Goal: Task Accomplishment & Management: Manage account settings

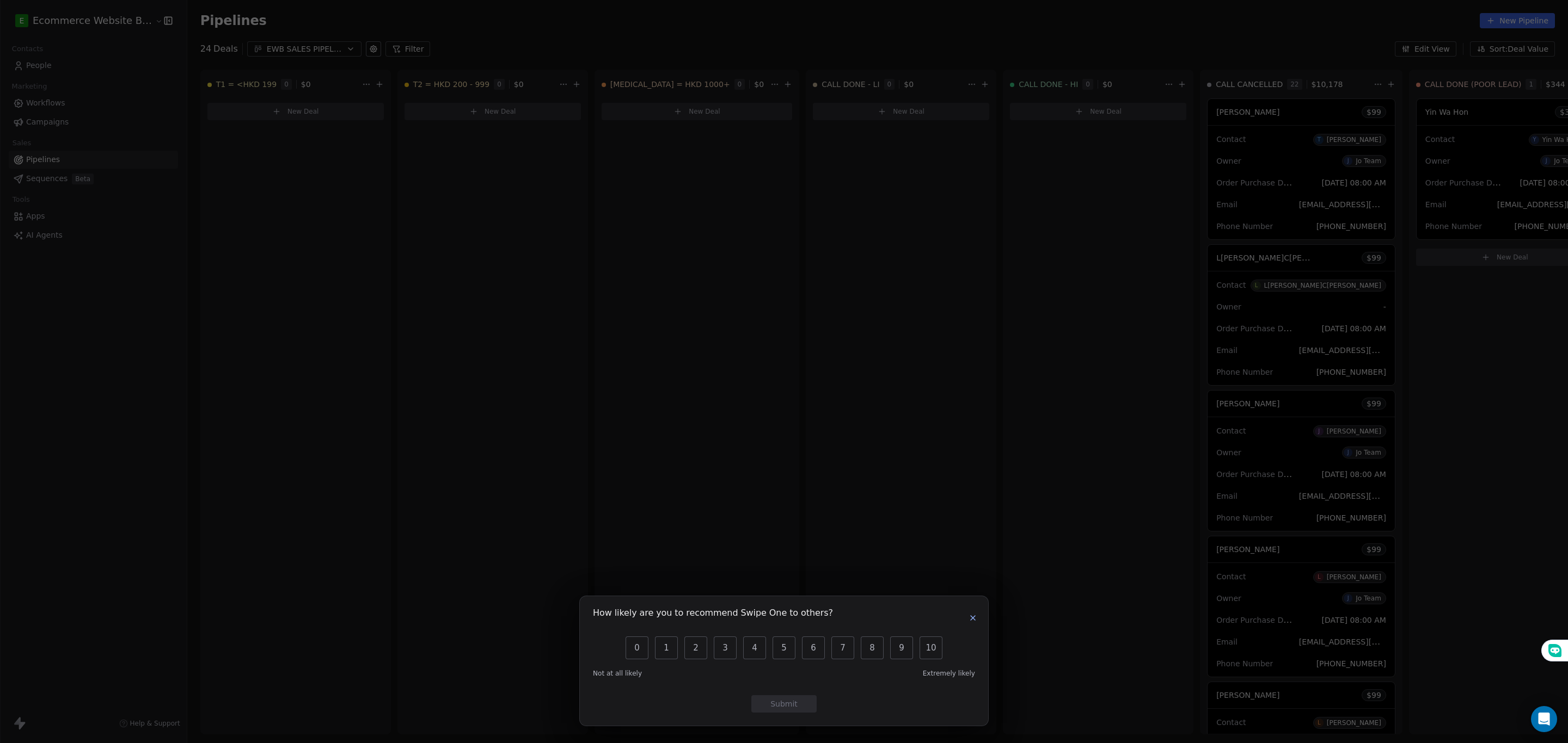
click at [975, 619] on icon "button" at bounding box center [973, 618] width 9 height 9
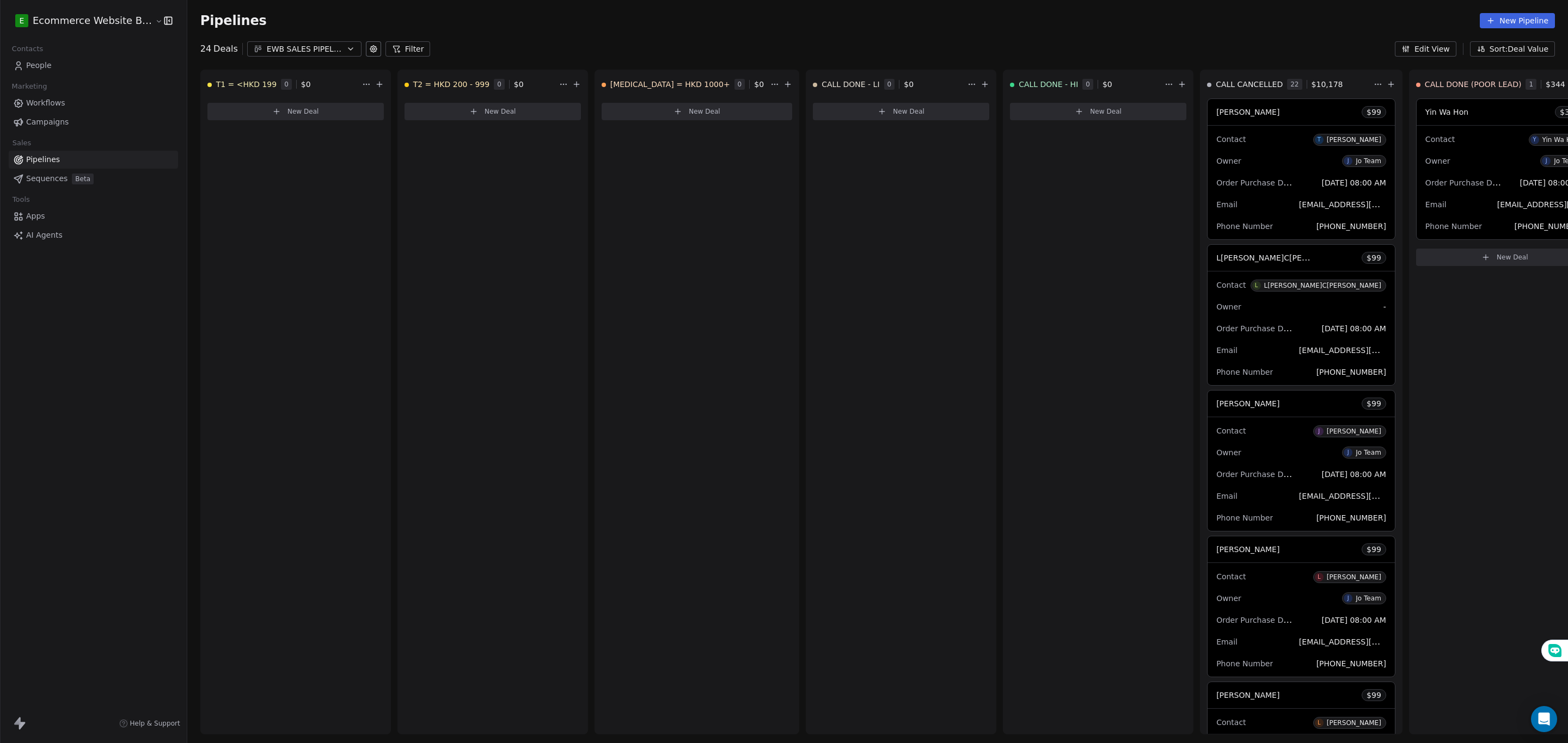
click at [49, 63] on span "People" at bounding box center [39, 65] width 26 height 11
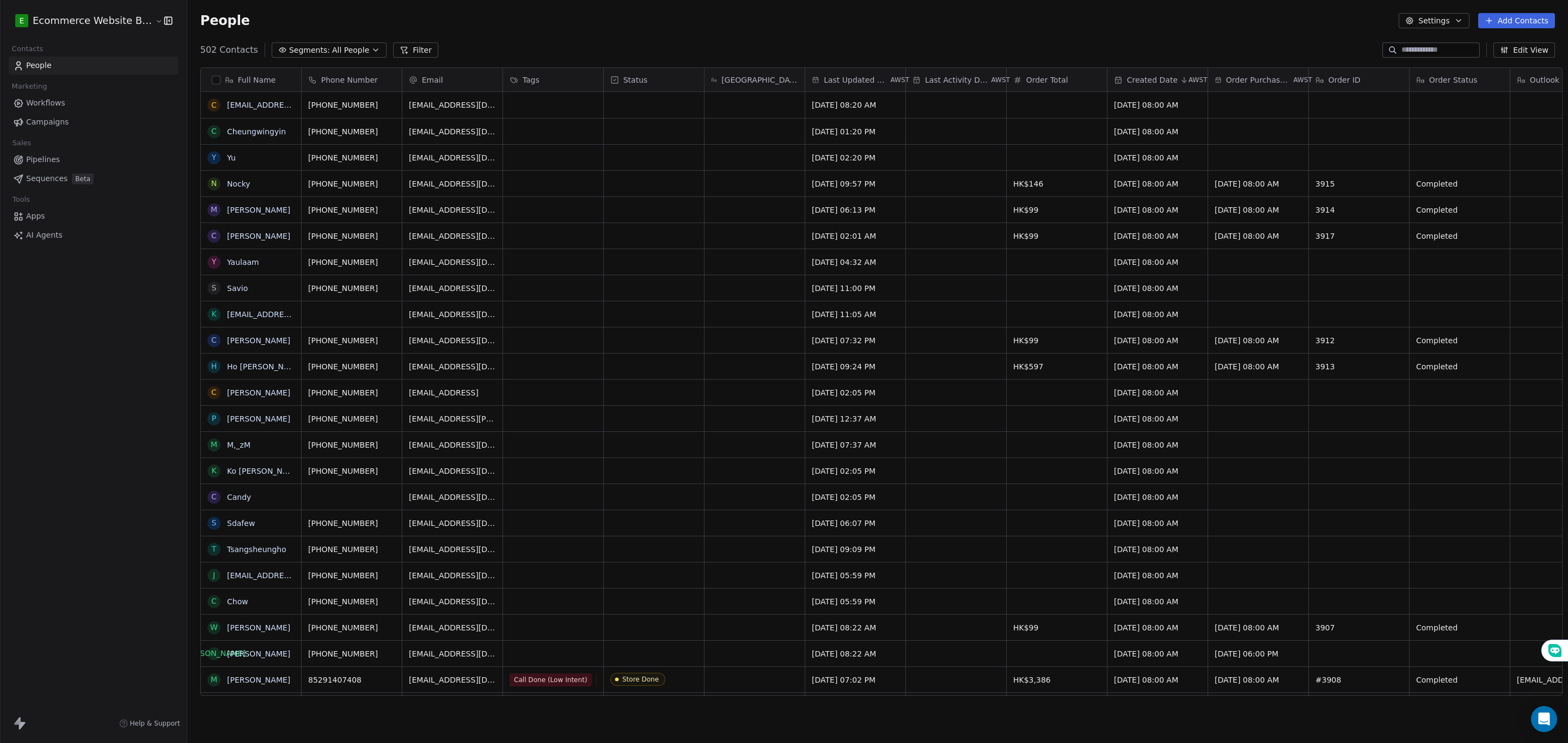
scroll to position [642, 1376]
click at [562, 178] on div "grid" at bounding box center [554, 183] width 100 height 26
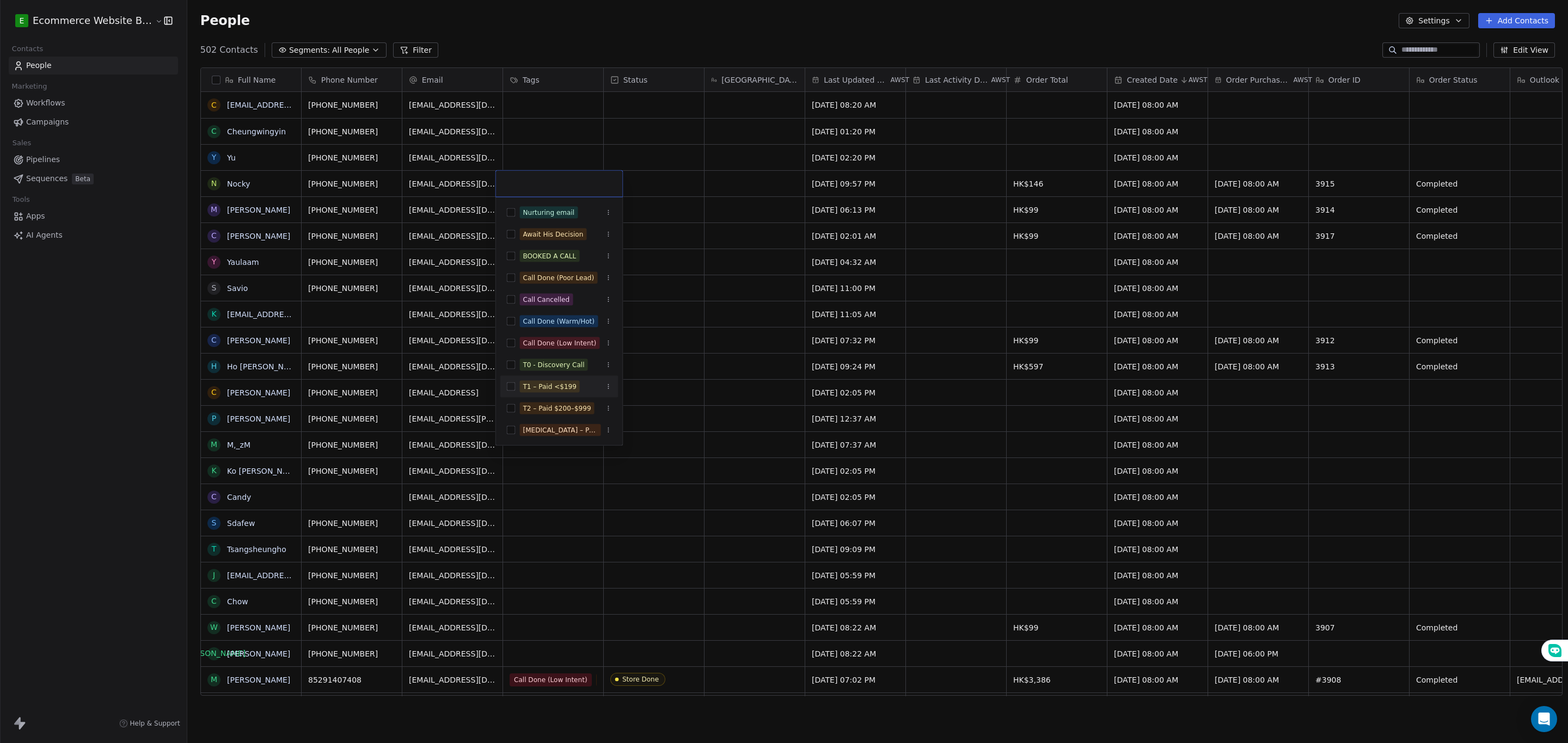
click at [509, 390] on button "Suggestions" at bounding box center [511, 387] width 9 height 9
click at [656, 240] on html "E Ecommerce Website Builder Contacts People Marketing Workflows Campaigns Sales…" at bounding box center [784, 372] width 1568 height 743
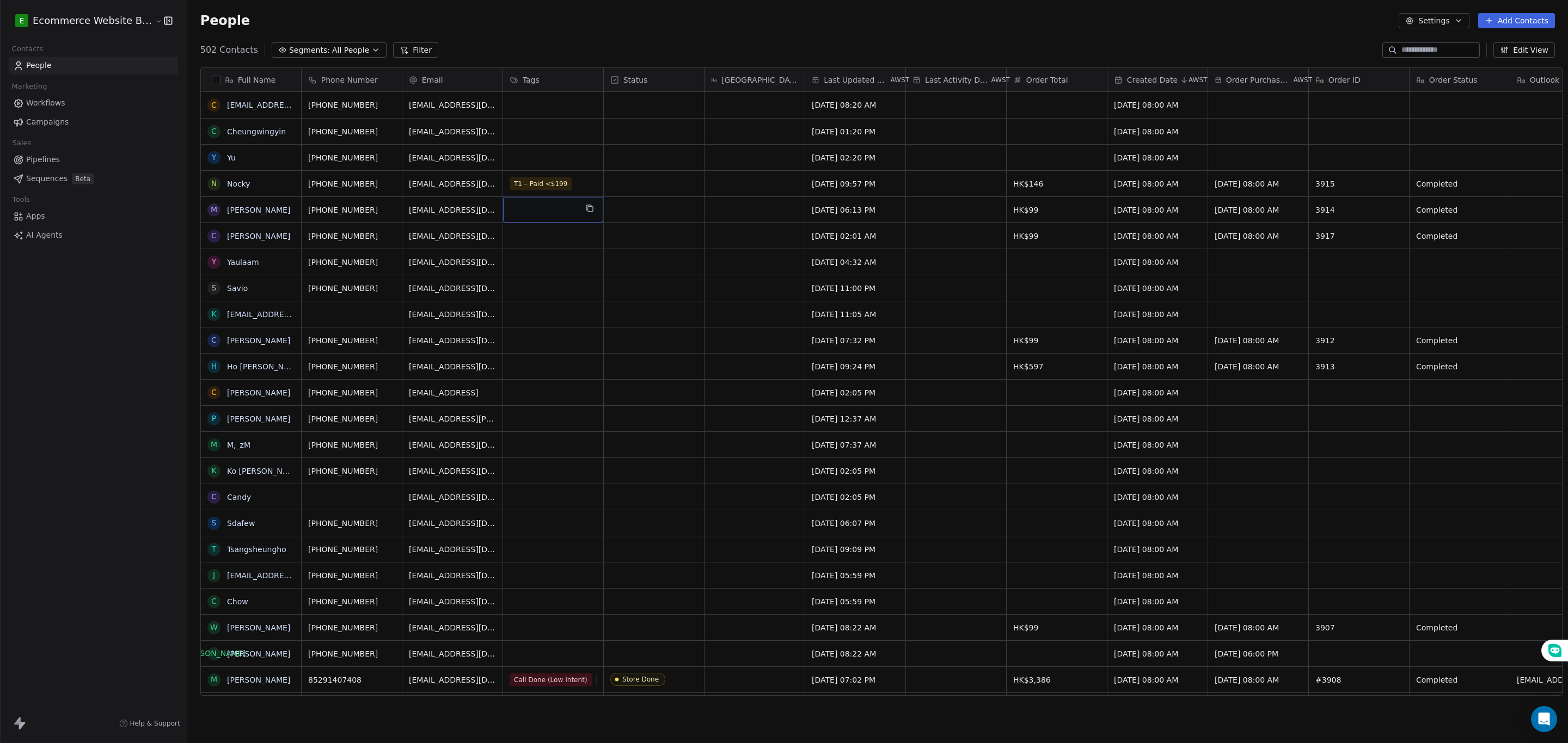
click at [540, 207] on div "grid" at bounding box center [554, 209] width 100 height 26
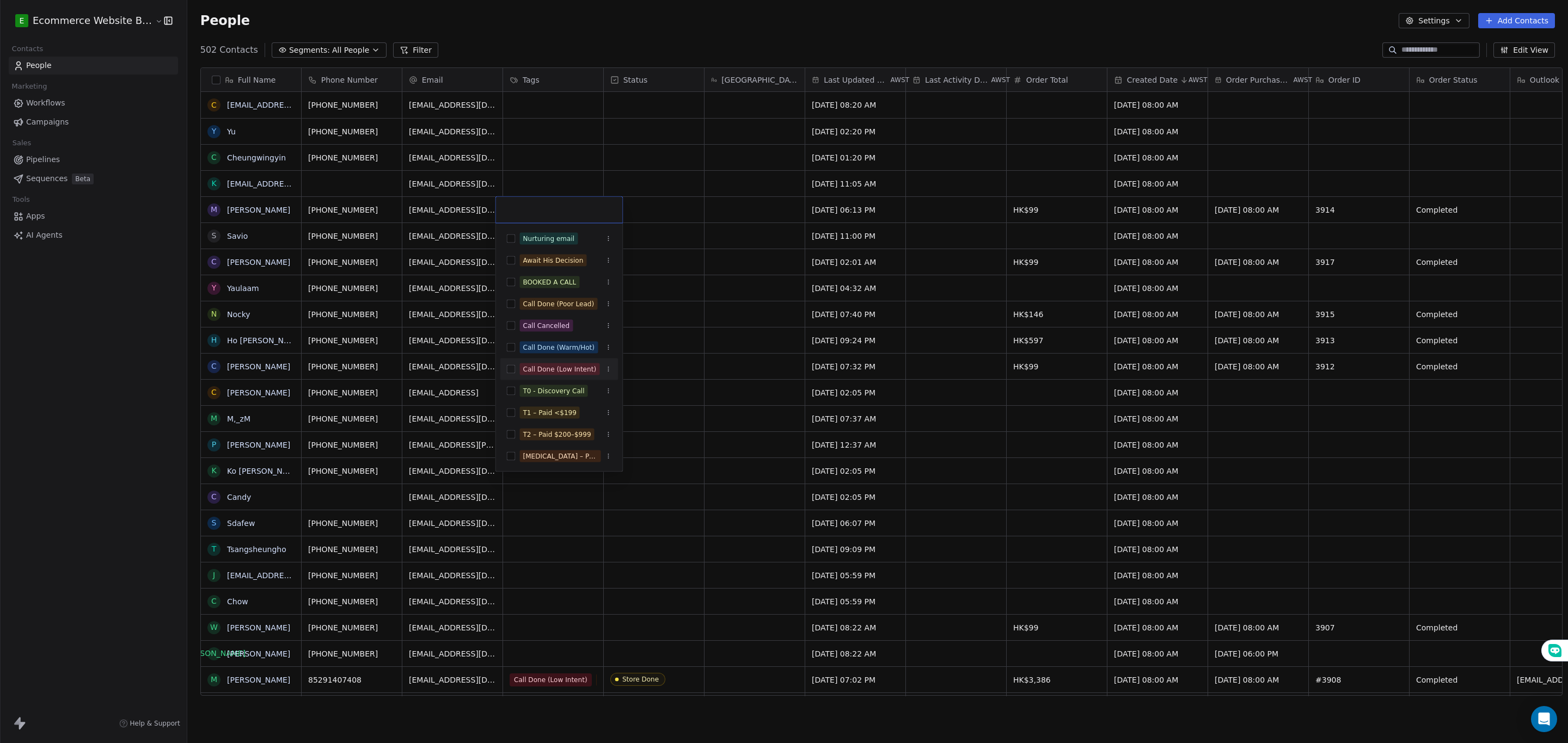
click at [703, 361] on html "E Ecommerce Website Builder Contacts People Marketing Workflows Campaigns Sales…" at bounding box center [784, 372] width 1568 height 743
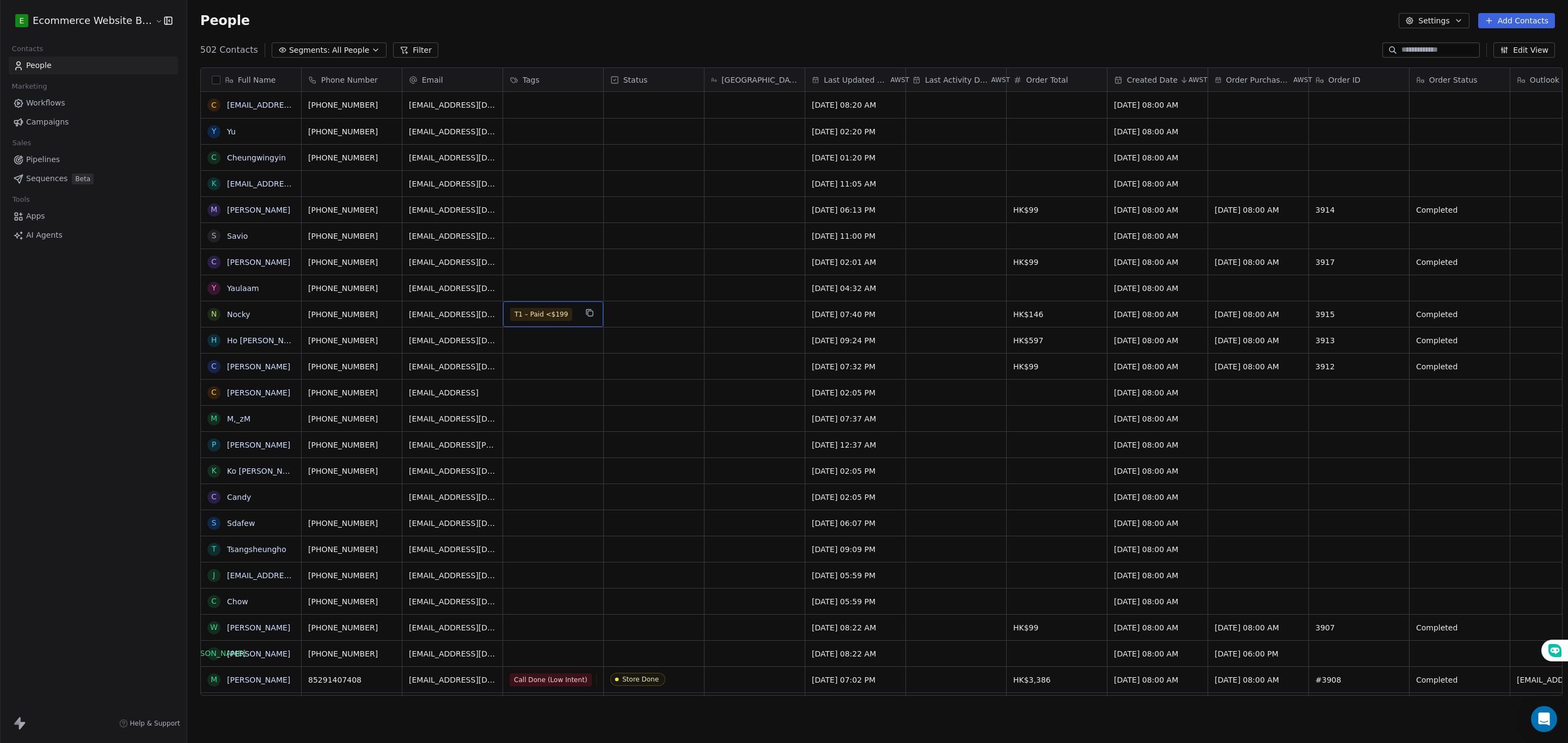
click at [568, 318] on div "T1 – Paid <$199" at bounding box center [543, 315] width 66 height 13
click at [547, 262] on div "grid" at bounding box center [554, 262] width 100 height 26
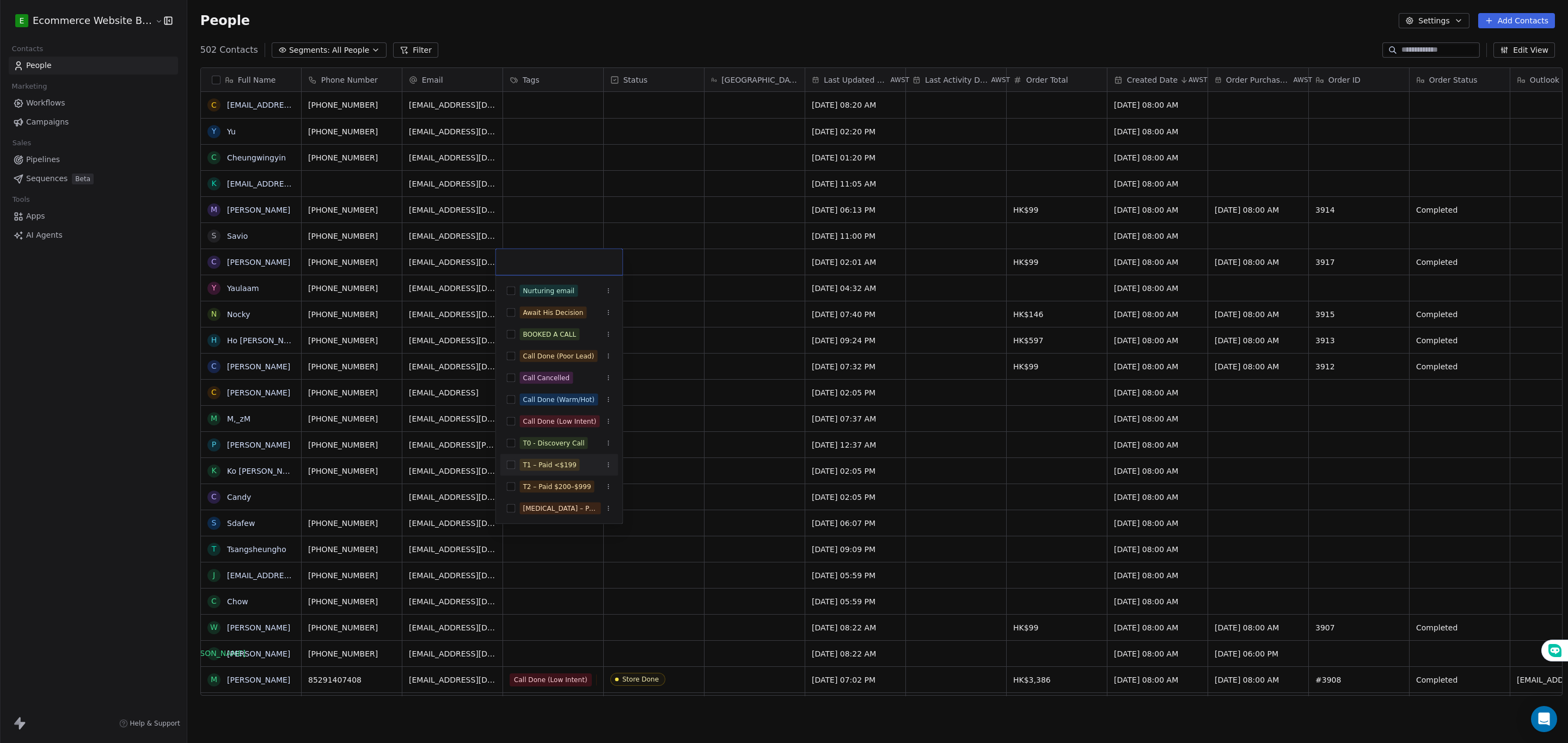
click at [511, 463] on button "Suggestions" at bounding box center [511, 464] width 9 height 9
click at [572, 211] on html "E Ecommerce Website Builder Contacts People Marketing Workflows Campaigns Sales…" at bounding box center [784, 372] width 1568 height 743
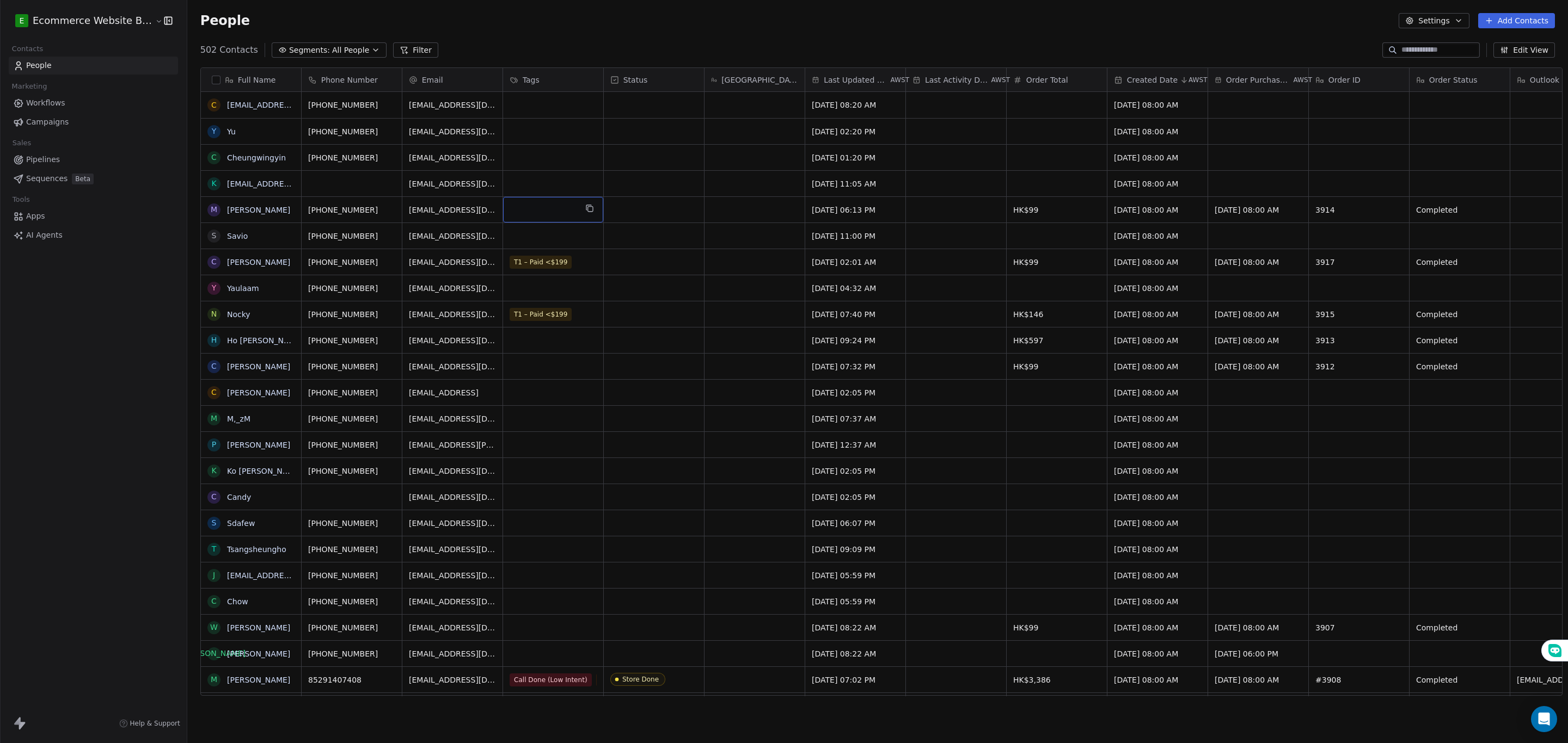
click at [538, 214] on div "grid" at bounding box center [554, 209] width 100 height 26
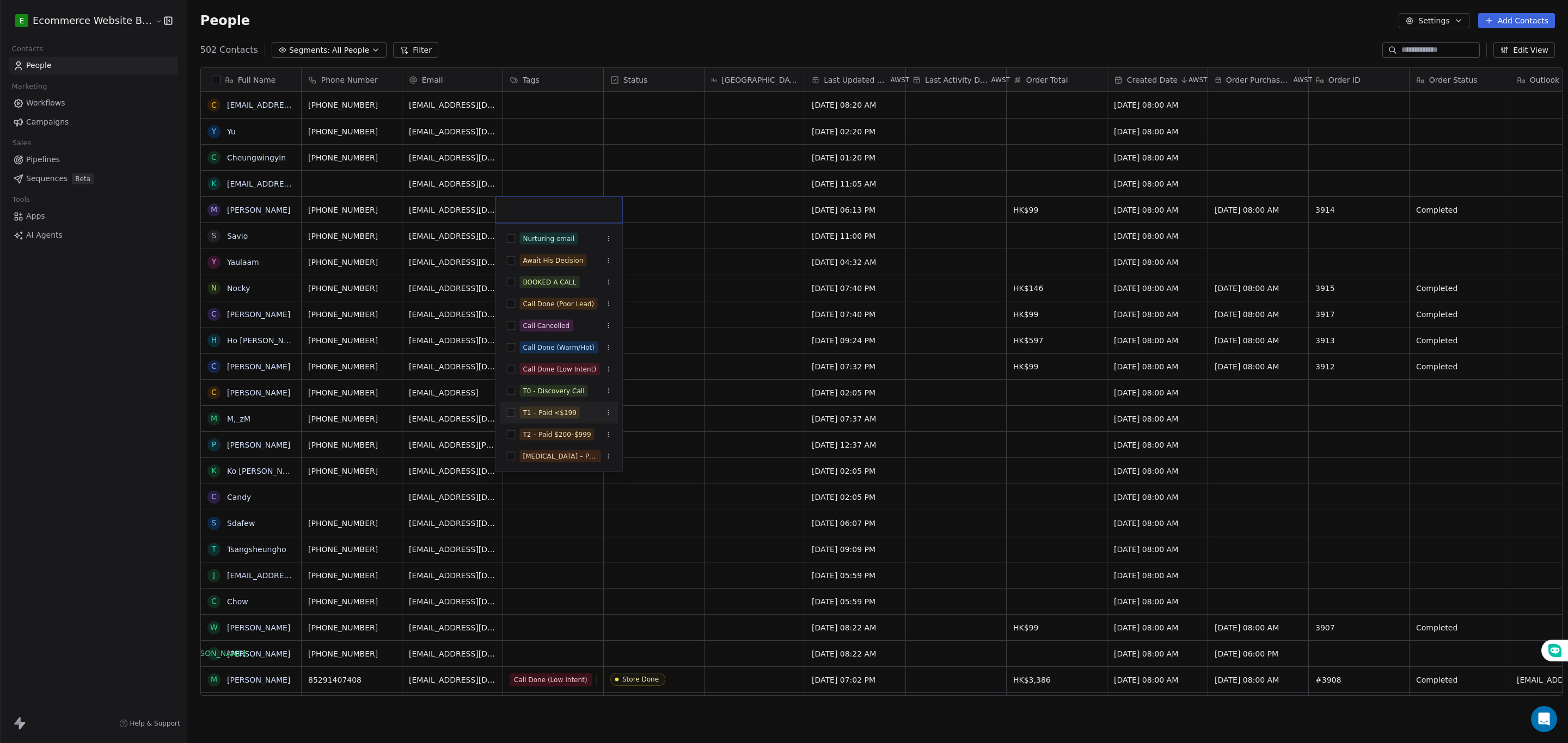
click at [505, 412] on div "T1 – Paid <$199" at bounding box center [559, 413] width 119 height 17
click at [651, 433] on html "E Ecommerce Website Builder Contacts People Marketing Workflows Campaigns Sales…" at bounding box center [784, 372] width 1568 height 743
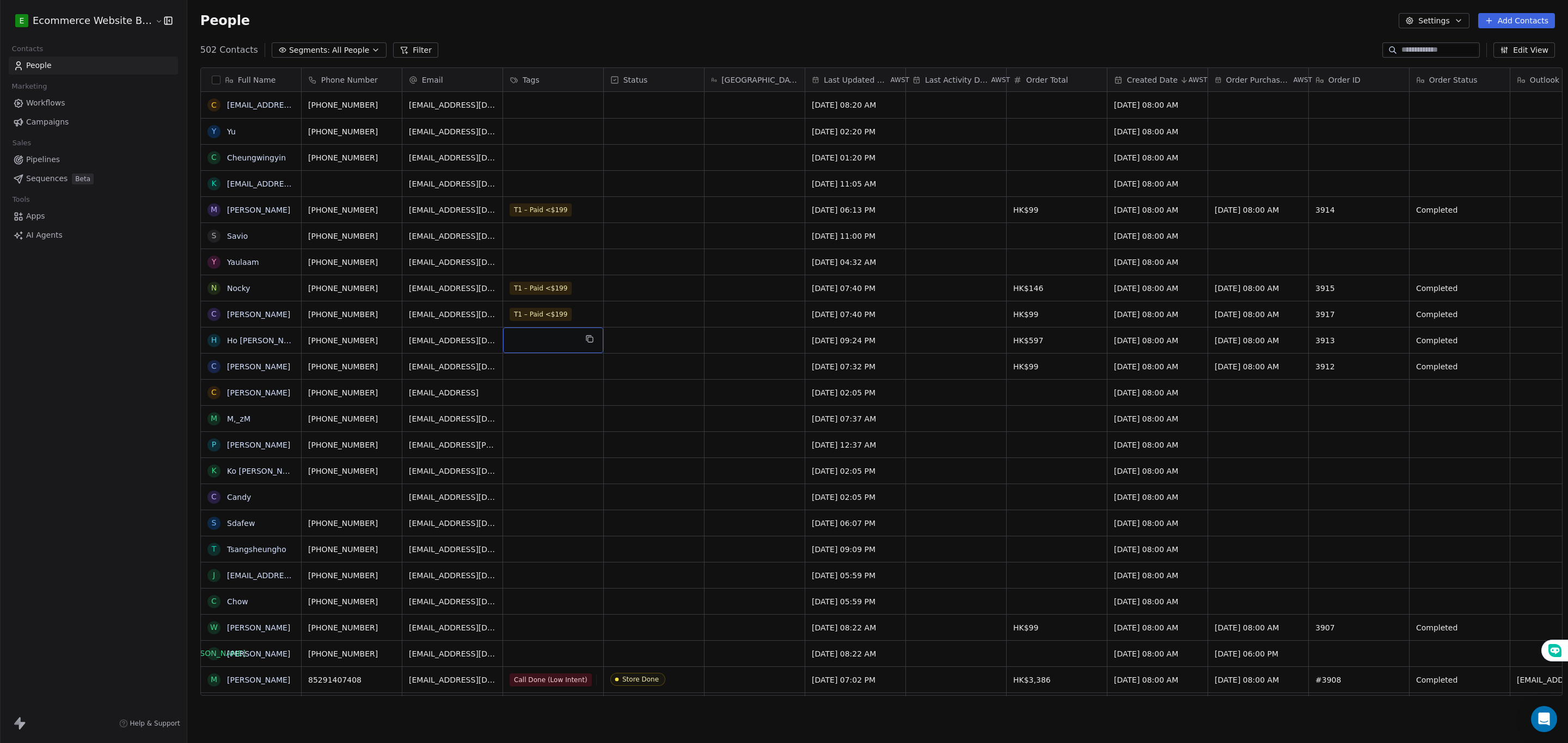
click at [538, 351] on div "grid" at bounding box center [554, 340] width 100 height 26
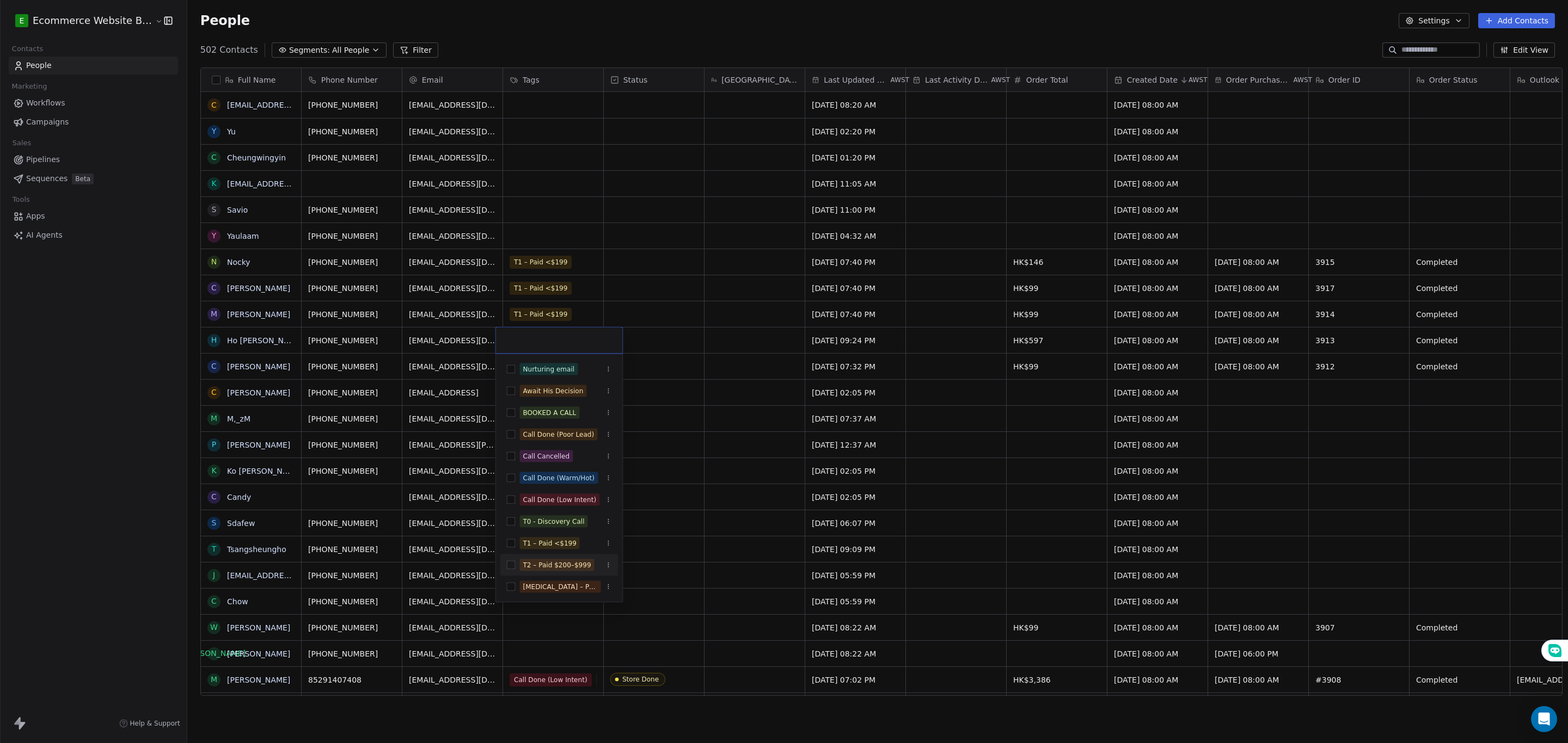
click at [510, 563] on button "Suggestions" at bounding box center [511, 565] width 9 height 9
click at [750, 475] on html "E Ecommerce Website Builder Contacts People Marketing Workflows Campaigns Sales…" at bounding box center [784, 372] width 1568 height 743
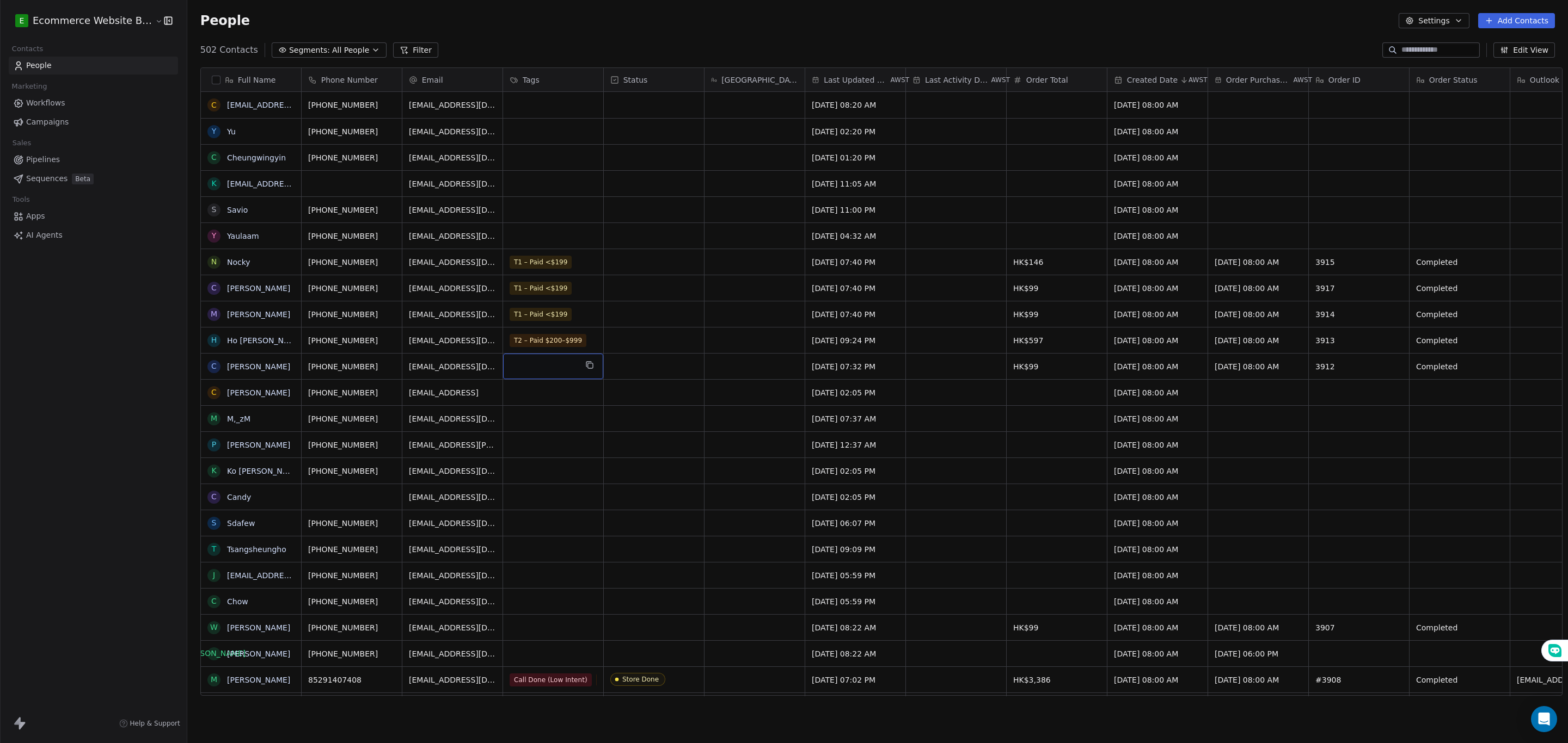
click at [541, 364] on div "grid" at bounding box center [554, 366] width 100 height 26
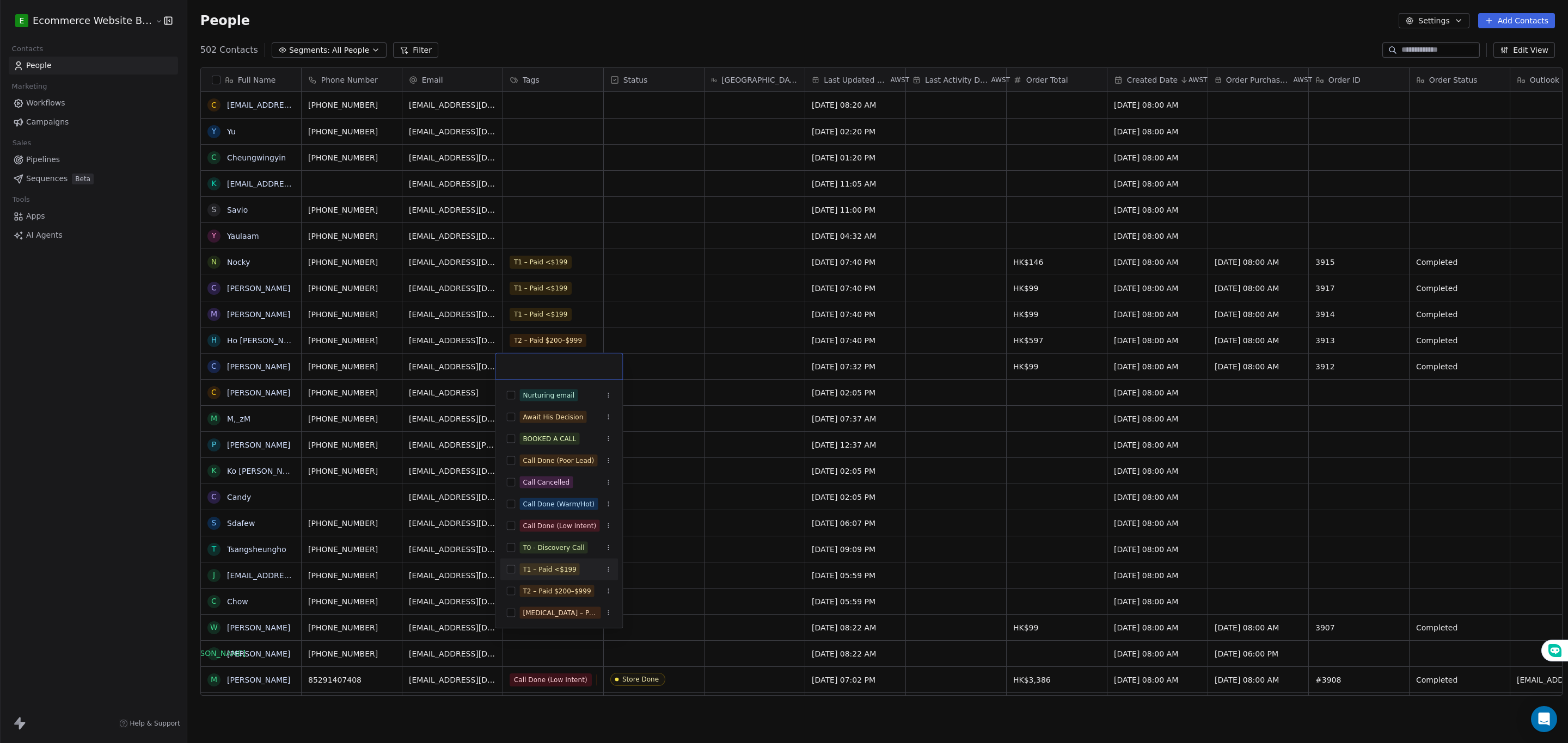
click at [511, 571] on button "Suggestions" at bounding box center [511, 570] width 9 height 9
click at [665, 409] on html "E Ecommerce Website Builder Contacts People Marketing Workflows Campaigns Sales…" at bounding box center [784, 372] width 1568 height 743
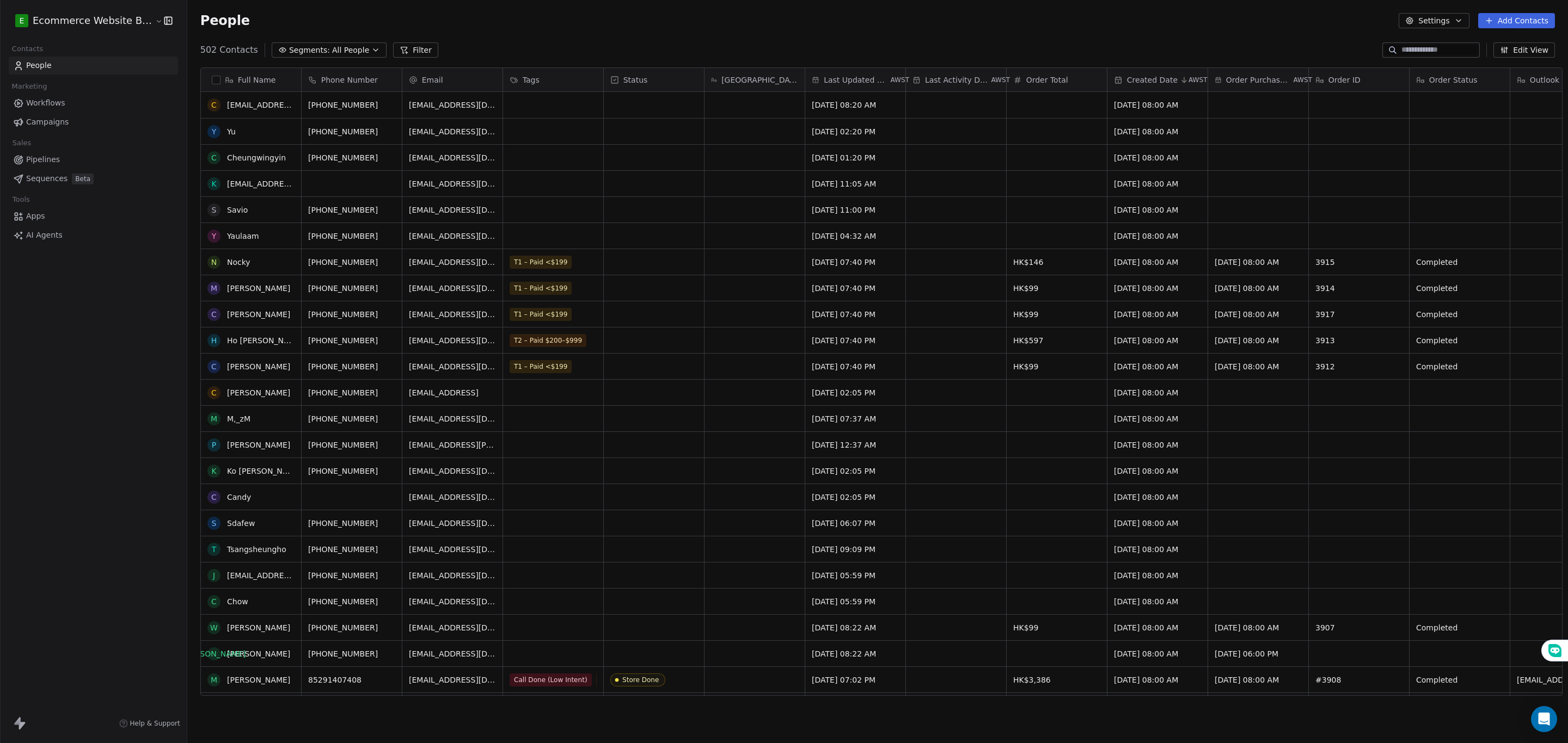
scroll to position [82, 0]
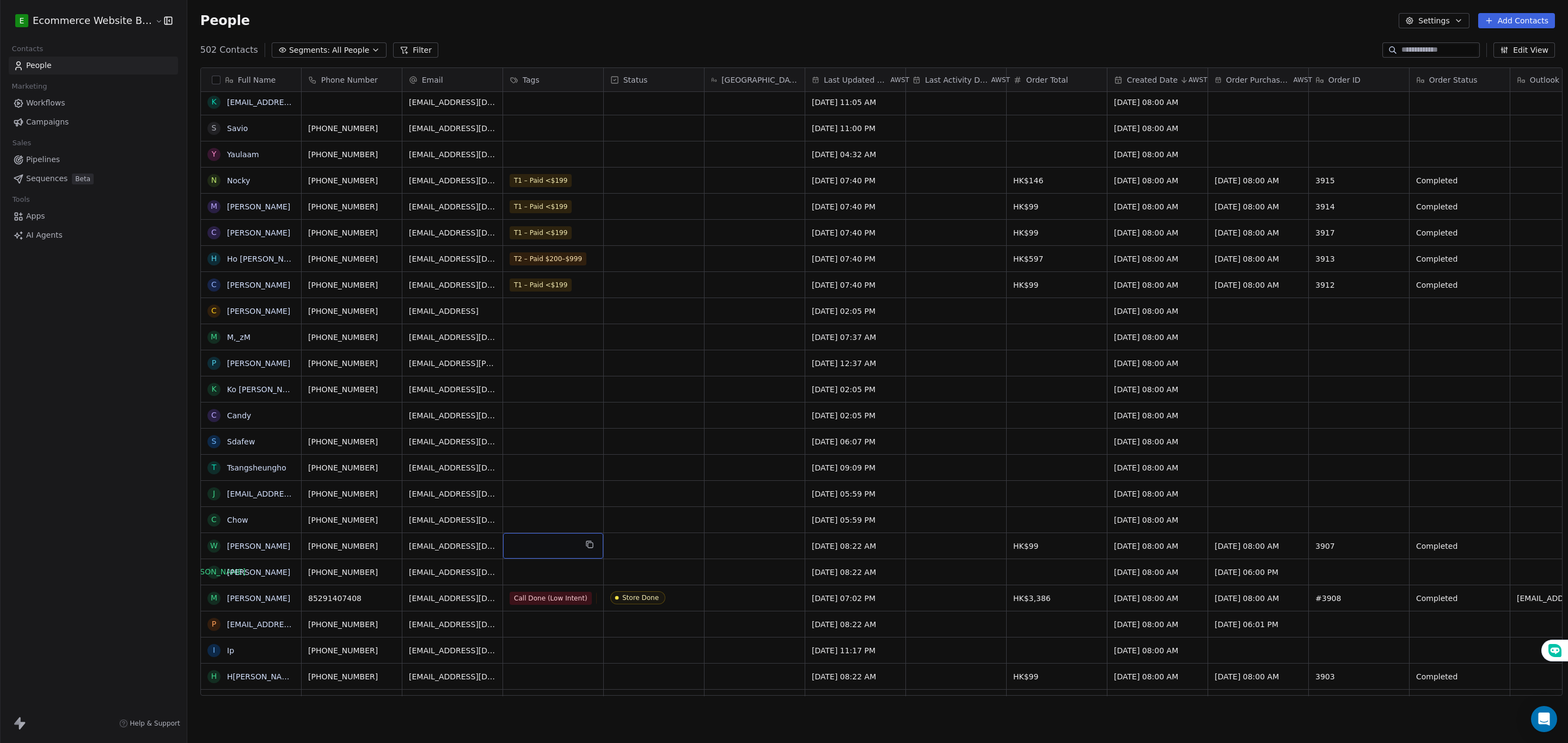
click at [549, 542] on div "grid" at bounding box center [554, 546] width 100 height 26
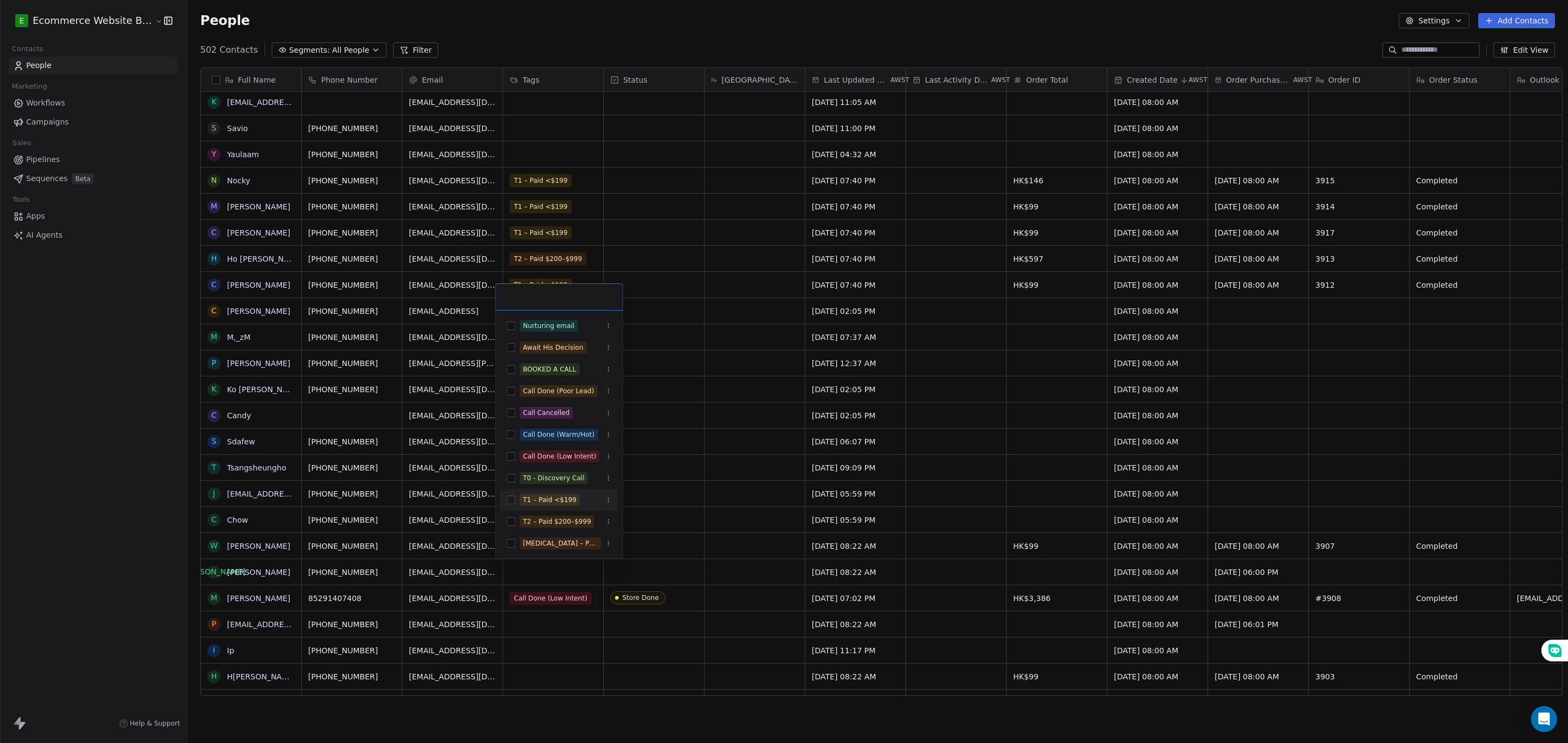
click at [535, 504] on div "T1 – Paid <$199" at bounding box center [550, 500] width 53 height 9
click at [730, 576] on html "E Ecommerce Website Builder Contacts People Marketing Workflows Campaigns Sales…" at bounding box center [784, 372] width 1568 height 743
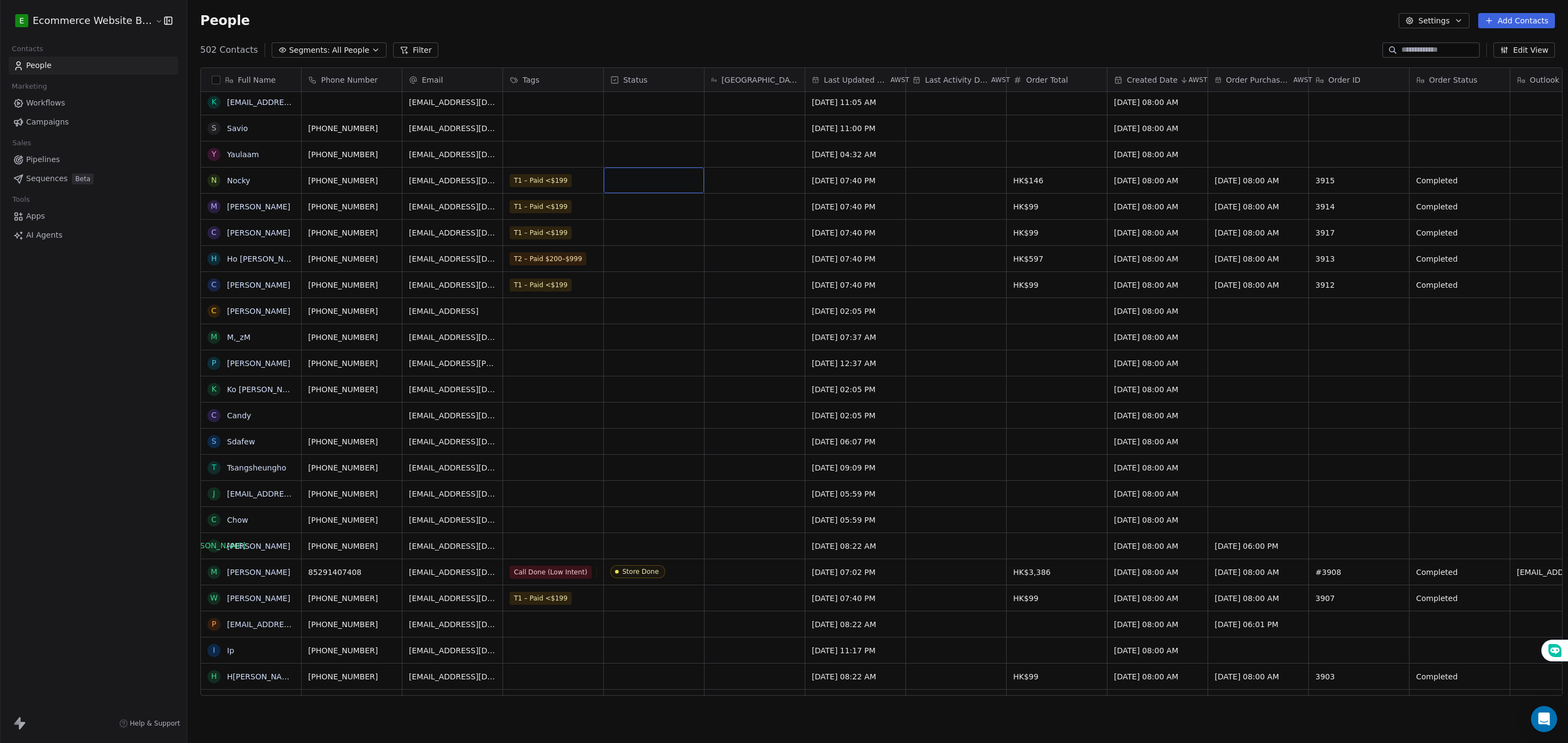
click at [637, 174] on div "grid" at bounding box center [654, 180] width 100 height 26
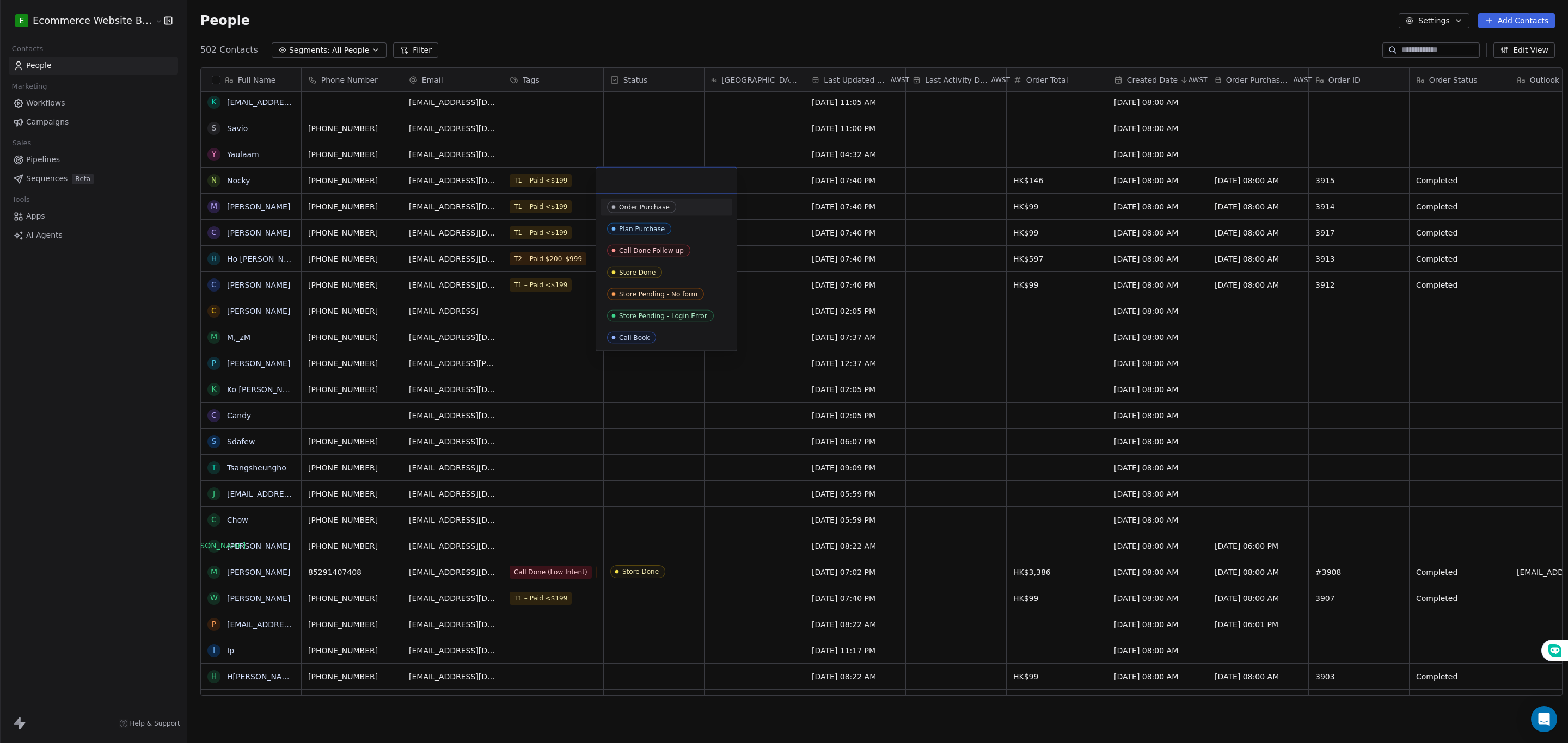
click at [643, 208] on div "Order Purchase" at bounding box center [644, 208] width 50 height 8
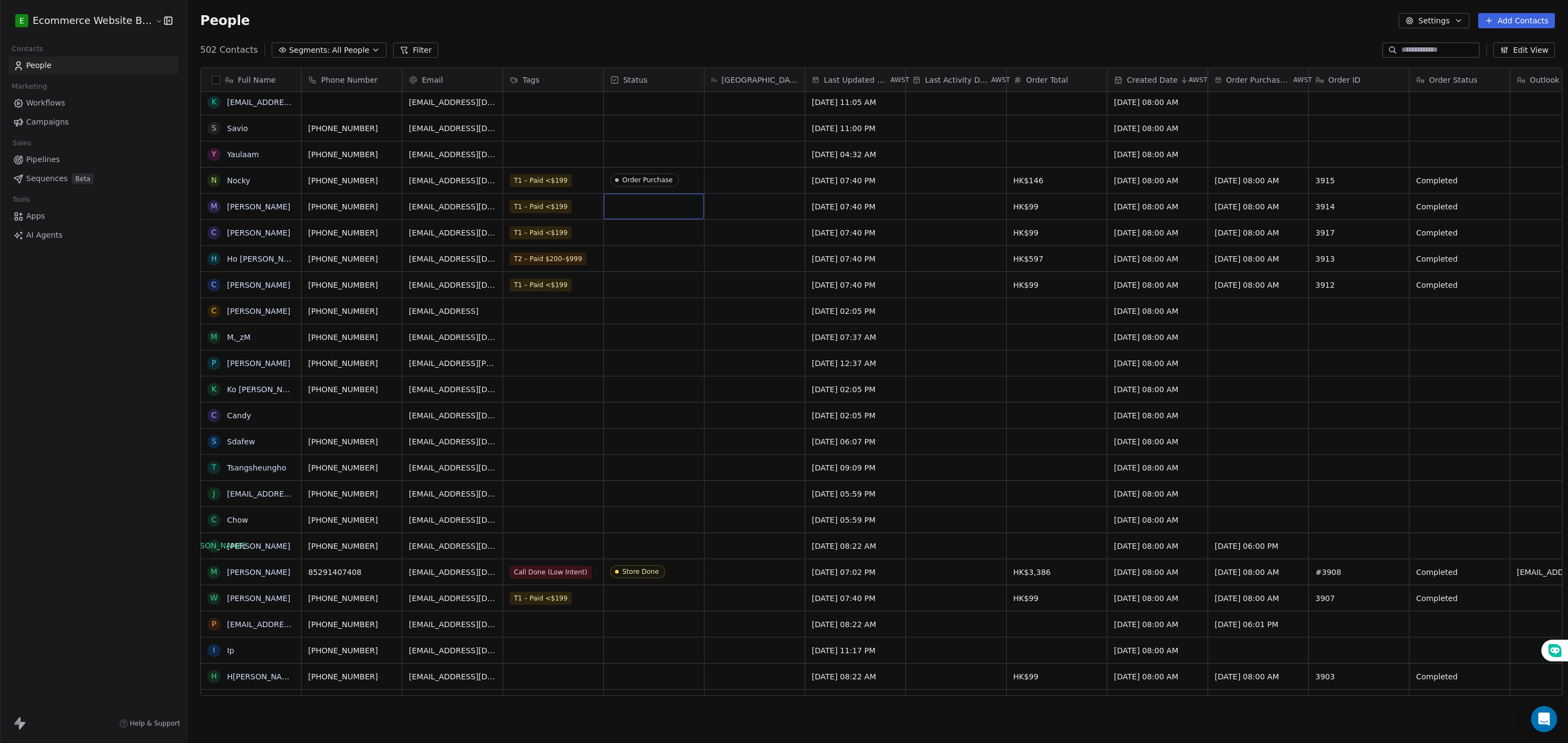
click at [640, 210] on div "grid" at bounding box center [654, 206] width 100 height 26
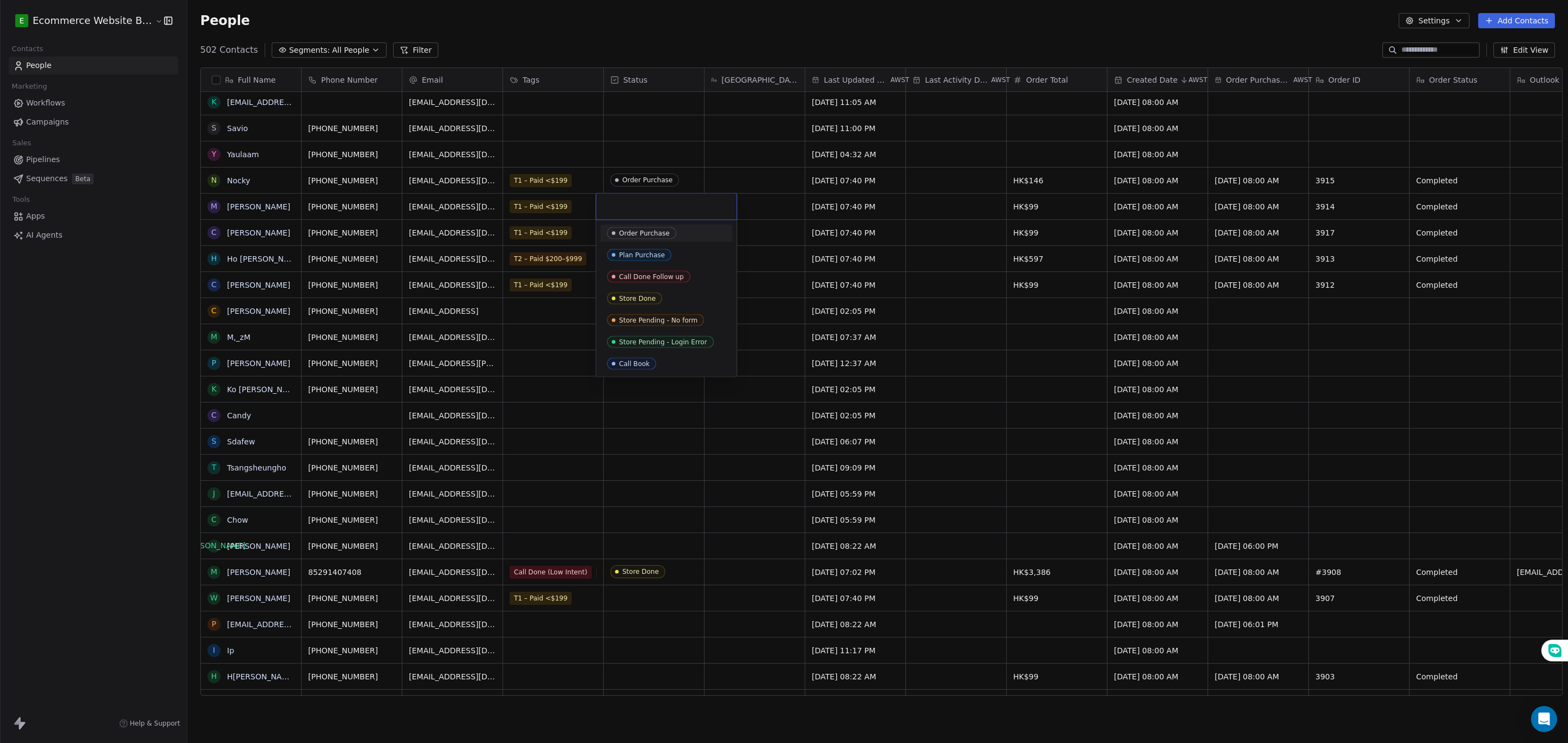
drag, startPoint x: 639, startPoint y: 232, endPoint x: 637, endPoint y: 221, distance: 11.2
click at [639, 233] on div "Order Purchase" at bounding box center [644, 233] width 50 height 8
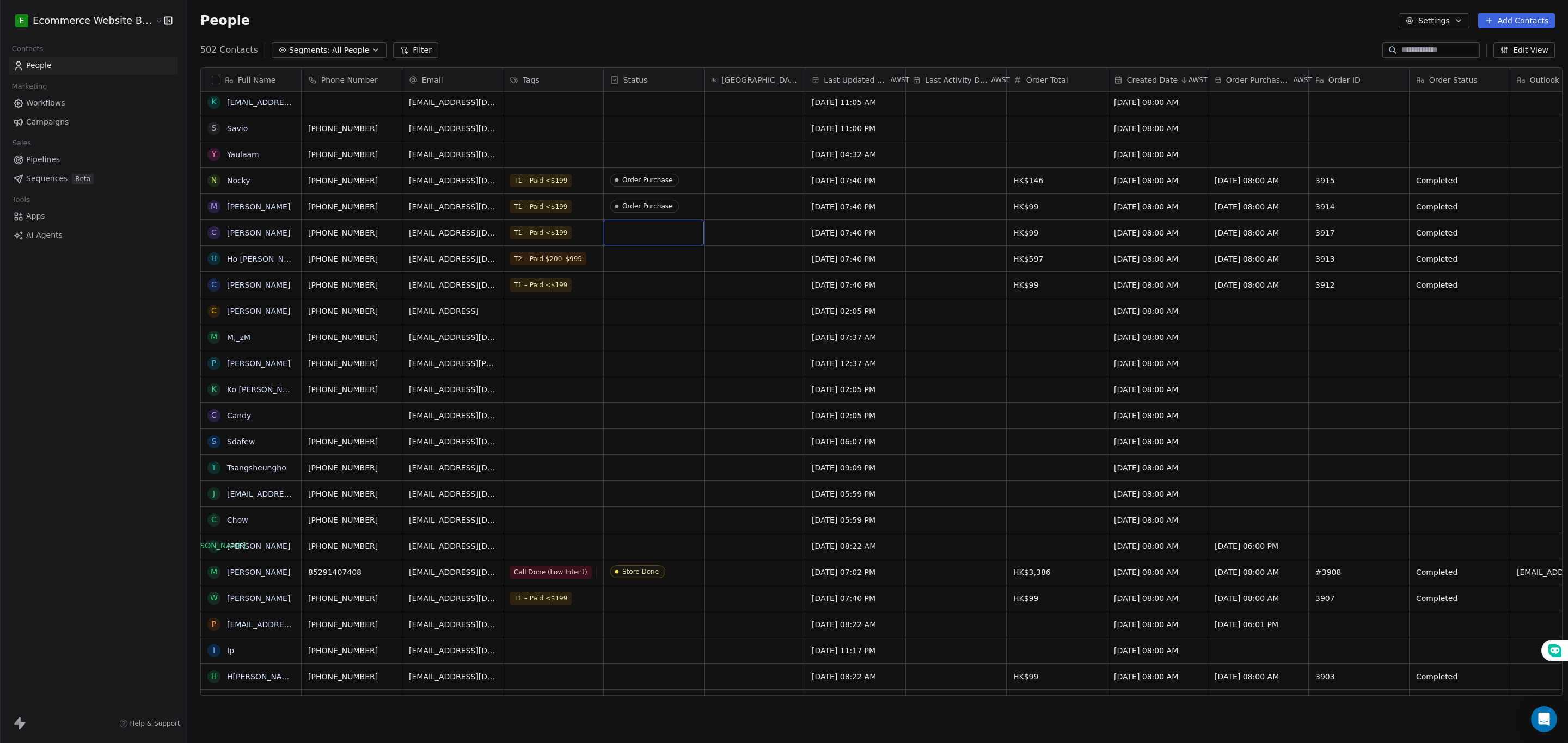
click at [642, 230] on div "grid" at bounding box center [654, 232] width 100 height 26
click at [644, 262] on div "grid" at bounding box center [654, 259] width 100 height 26
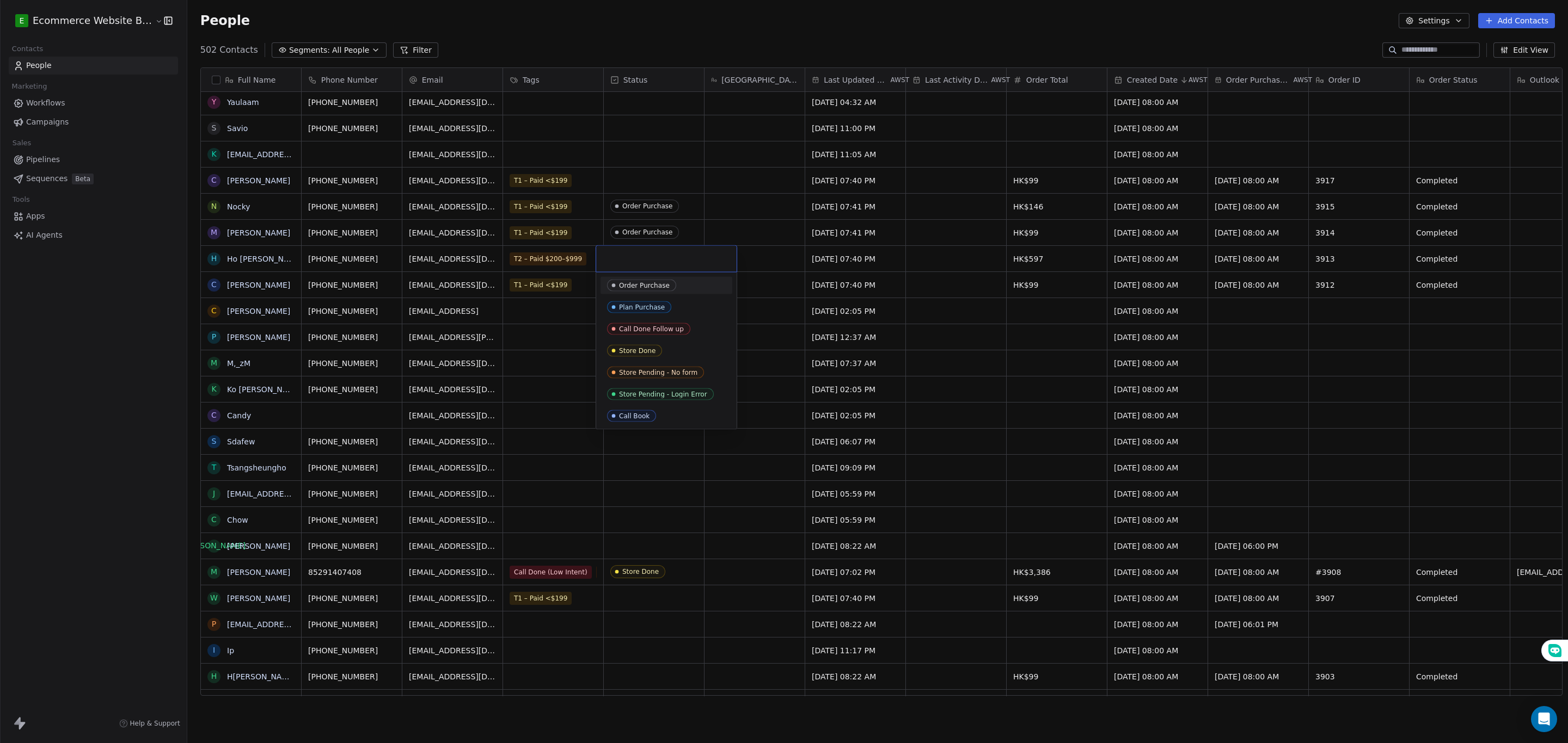
click at [629, 291] on span "Order Purchase" at bounding box center [641, 285] width 69 height 12
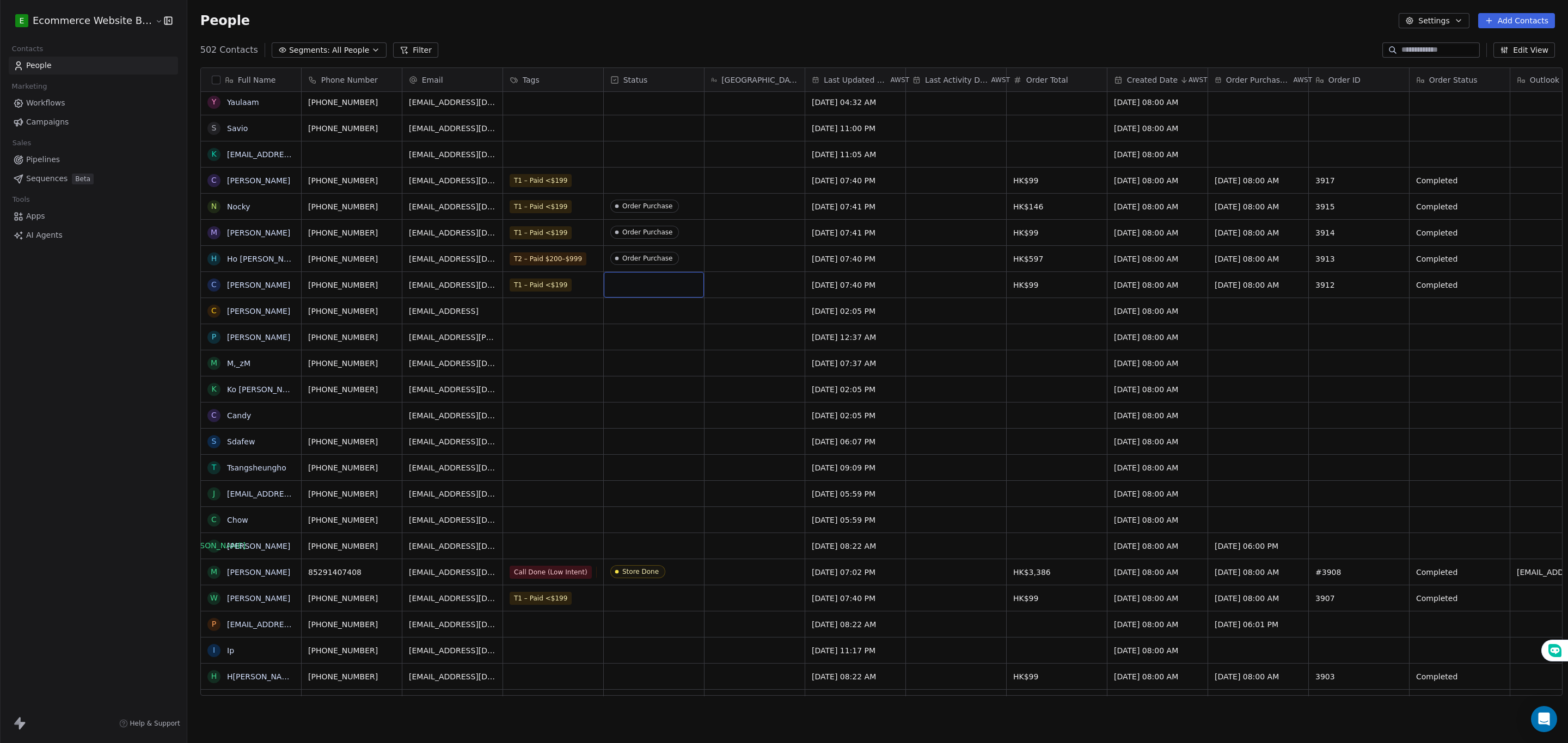
click at [632, 284] on div "grid" at bounding box center [654, 284] width 100 height 26
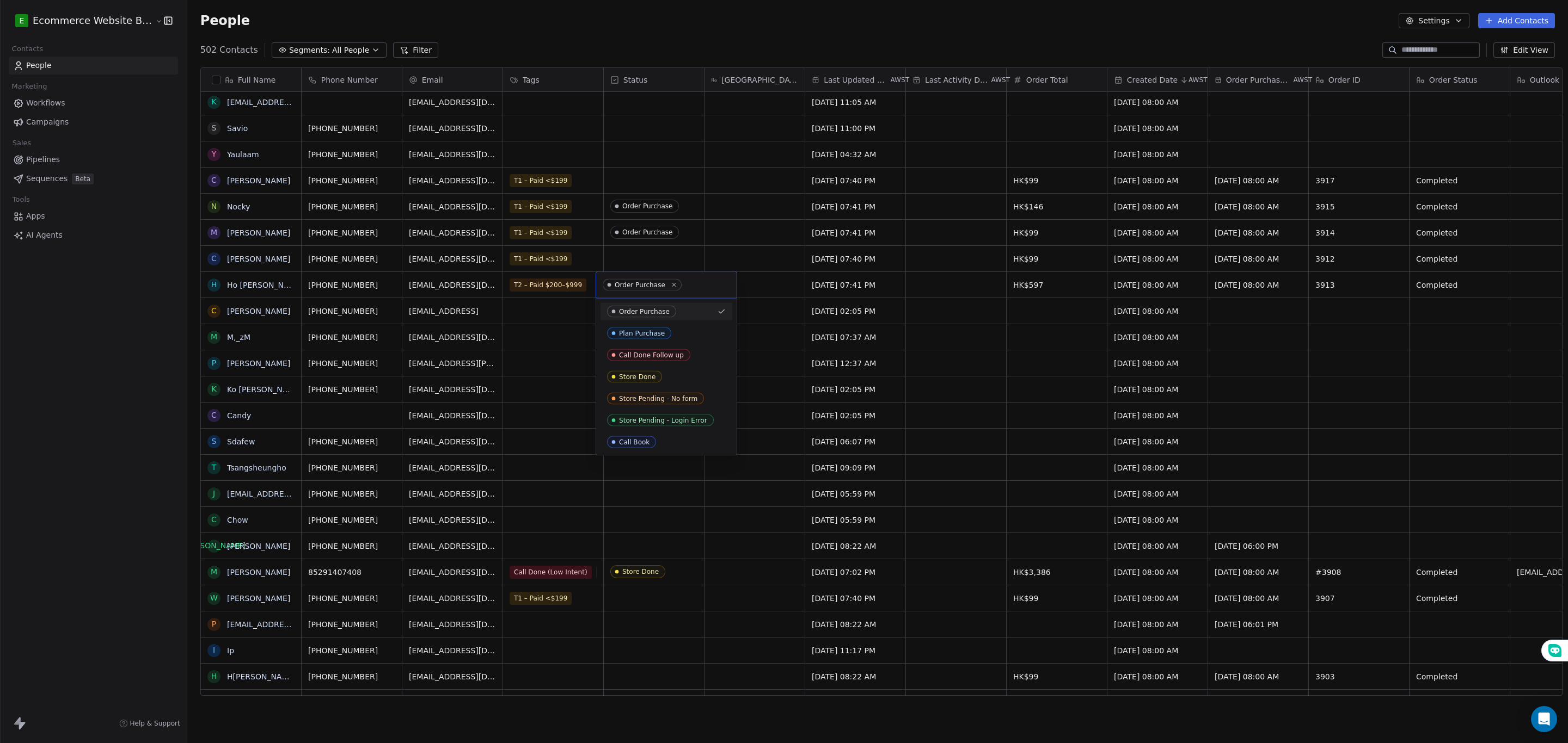
click at [628, 316] on span "Order Purchase" at bounding box center [641, 312] width 69 height 12
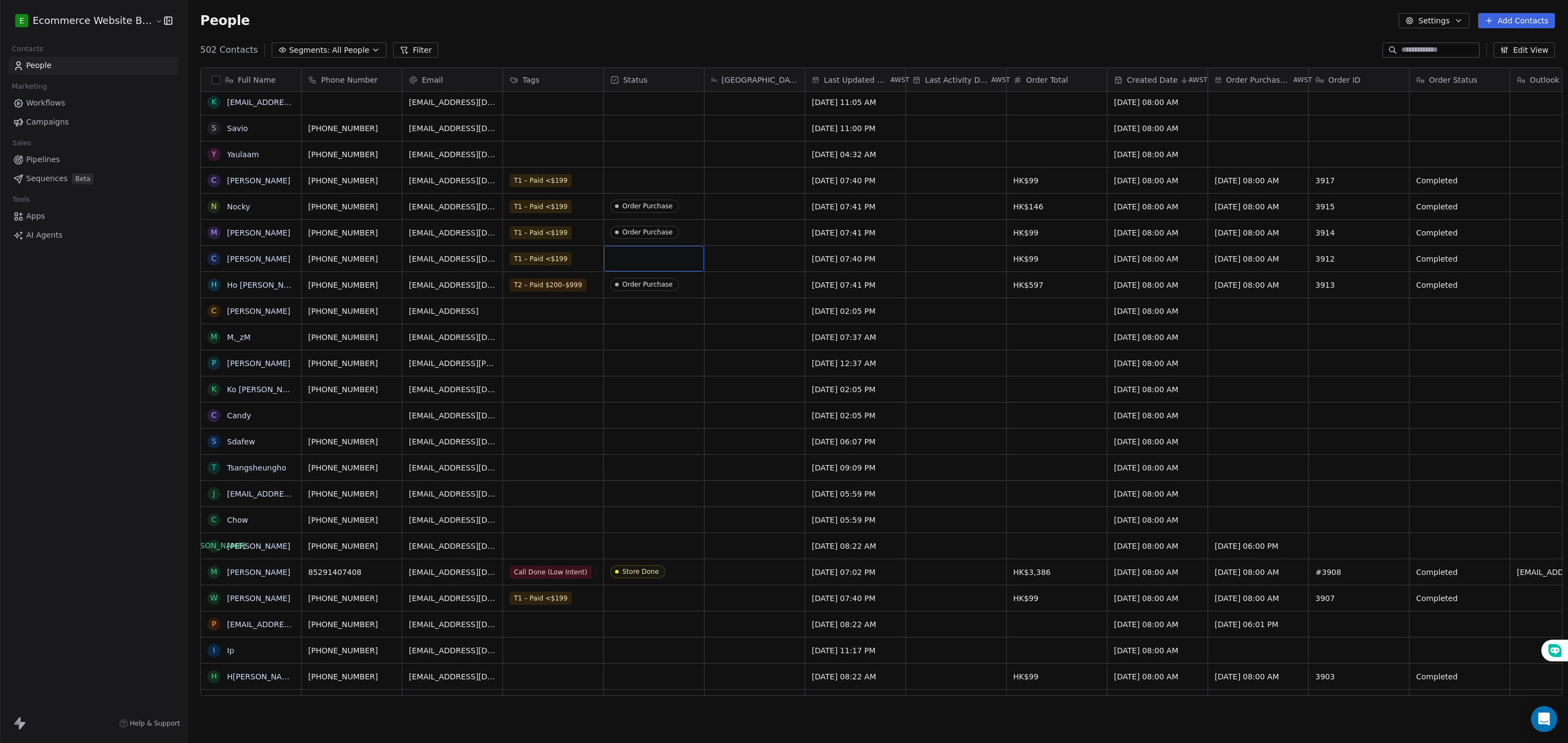
click at [640, 266] on div "grid" at bounding box center [654, 259] width 100 height 26
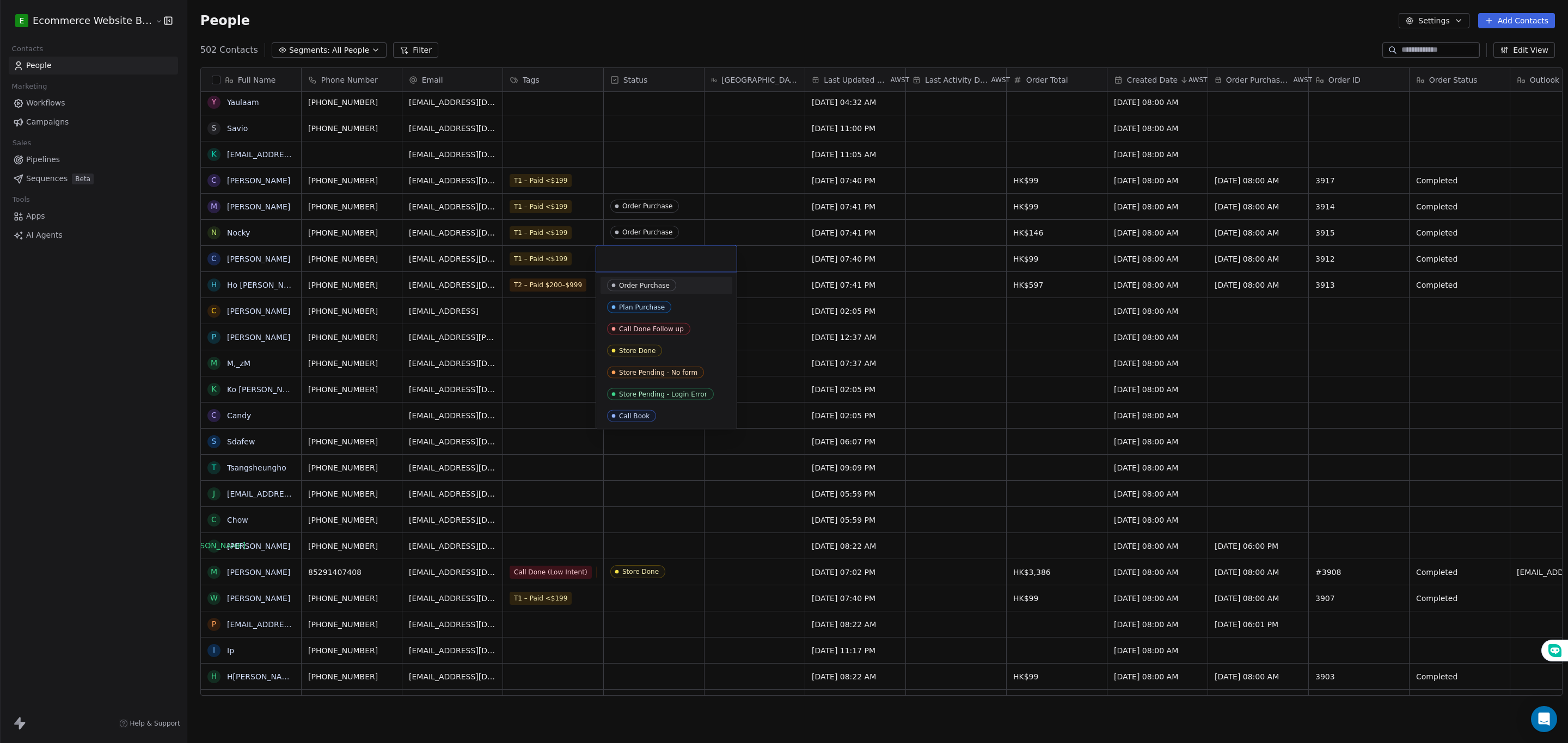
click at [639, 292] on div "Order Purchase" at bounding box center [665, 285] width 132 height 17
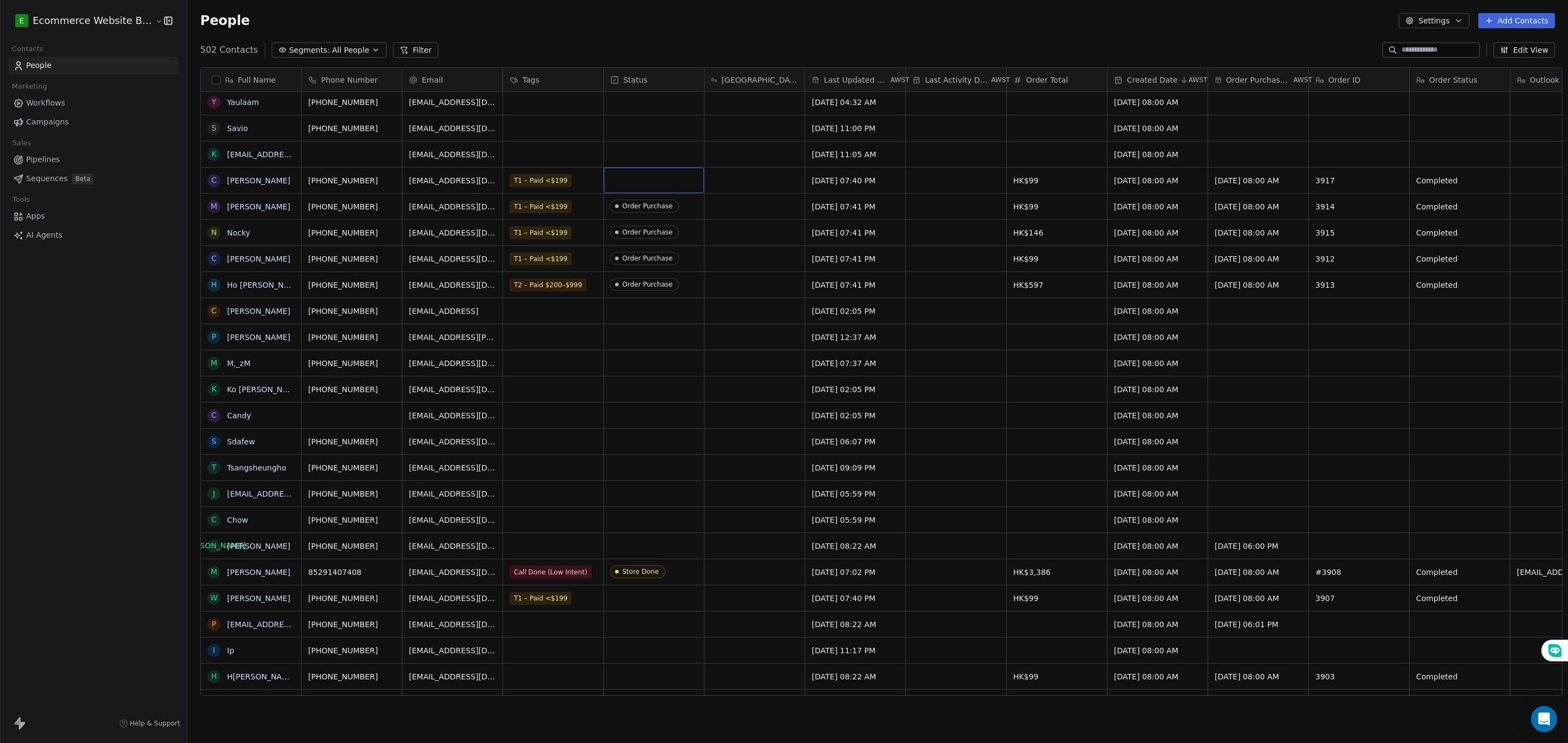
click at [617, 185] on div "grid" at bounding box center [654, 180] width 100 height 26
click at [629, 203] on span "Order Purchase" at bounding box center [641, 207] width 69 height 12
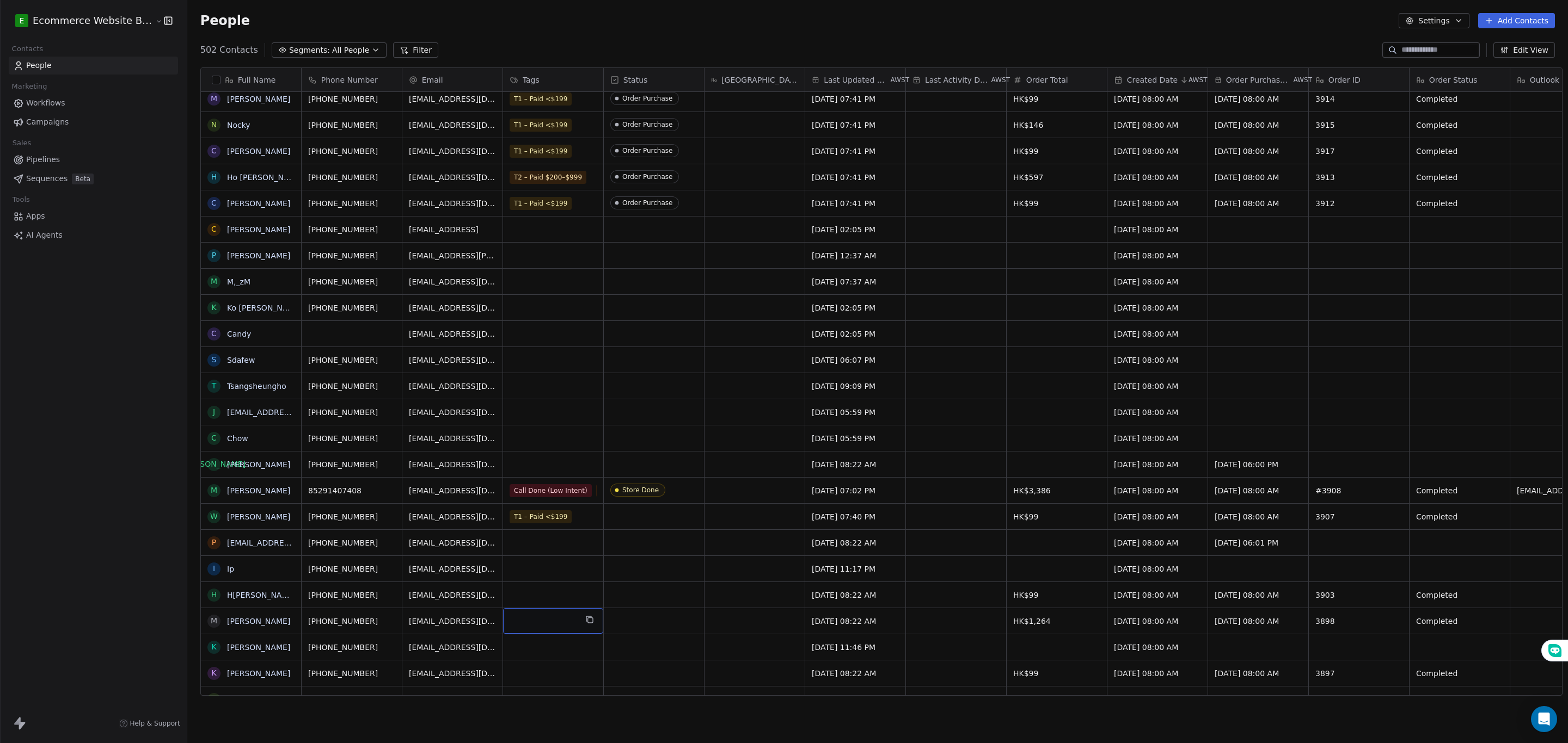
click at [513, 625] on div "grid" at bounding box center [554, 621] width 100 height 26
click at [528, 614] on div "grid" at bounding box center [554, 621] width 100 height 26
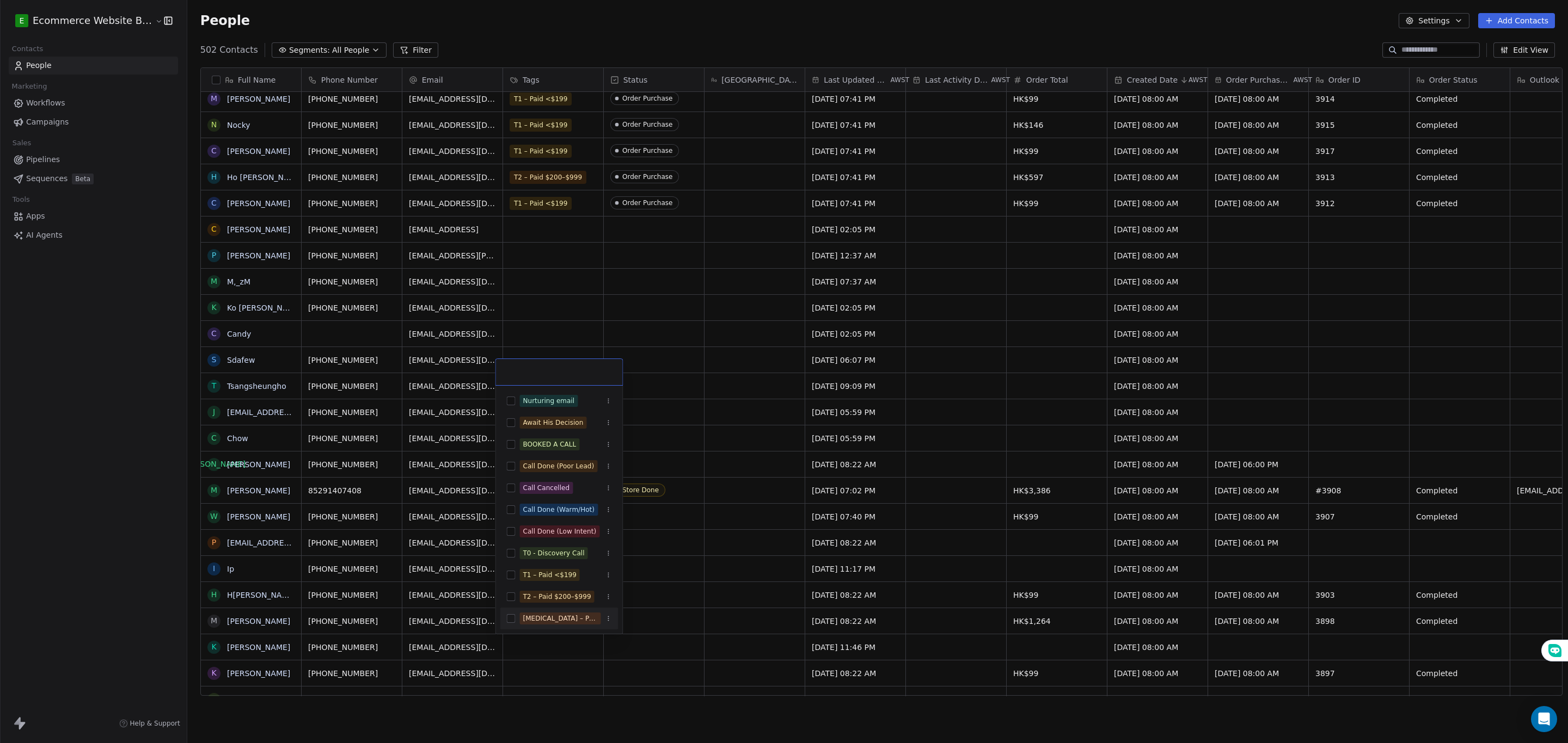
click at [509, 622] on button "Suggestions" at bounding box center [511, 618] width 9 height 9
click at [612, 650] on html "E Ecommerce Website Builder Contacts People Marketing Workflows Campaigns Sales…" at bounding box center [784, 372] width 1568 height 743
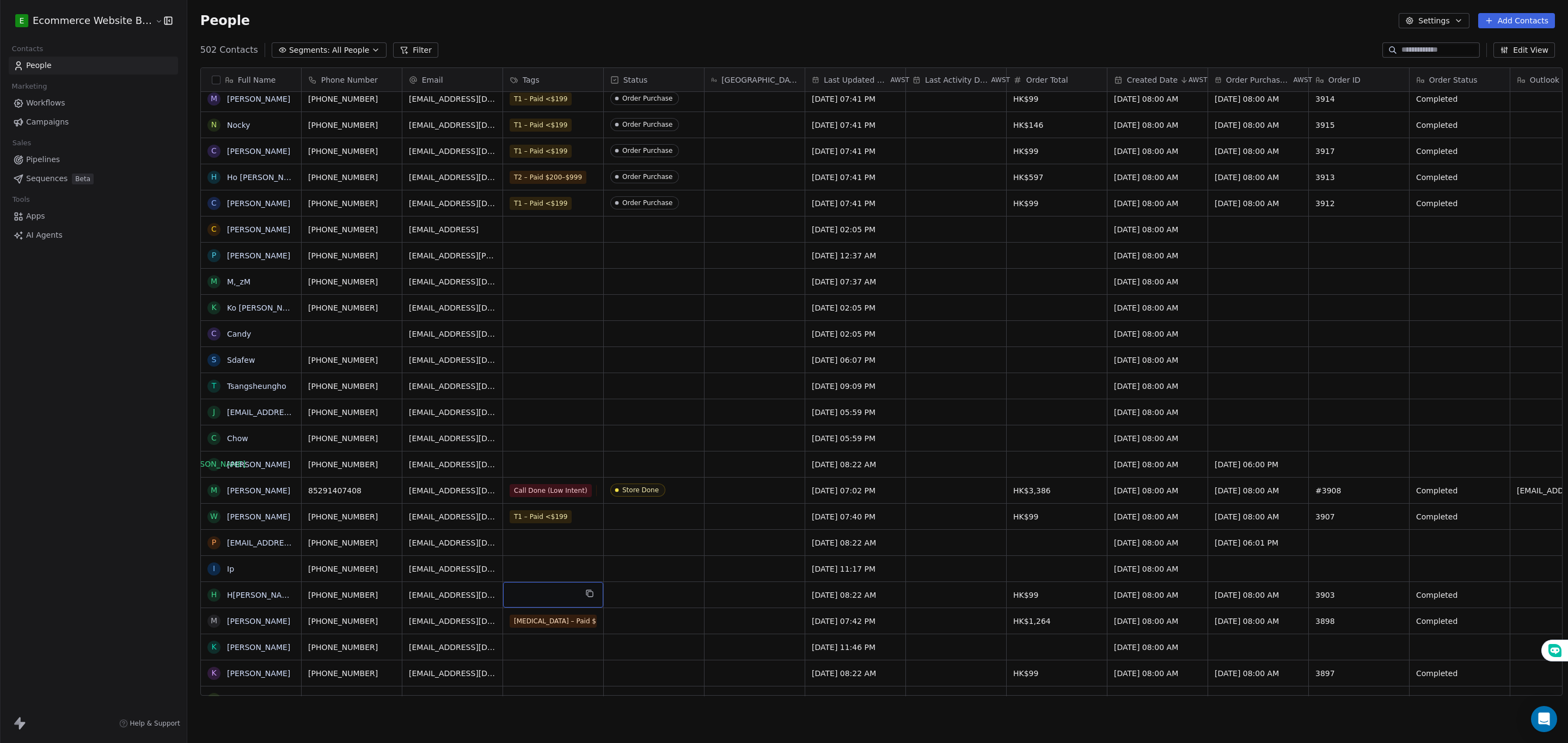
click at [563, 596] on div "grid" at bounding box center [554, 594] width 100 height 26
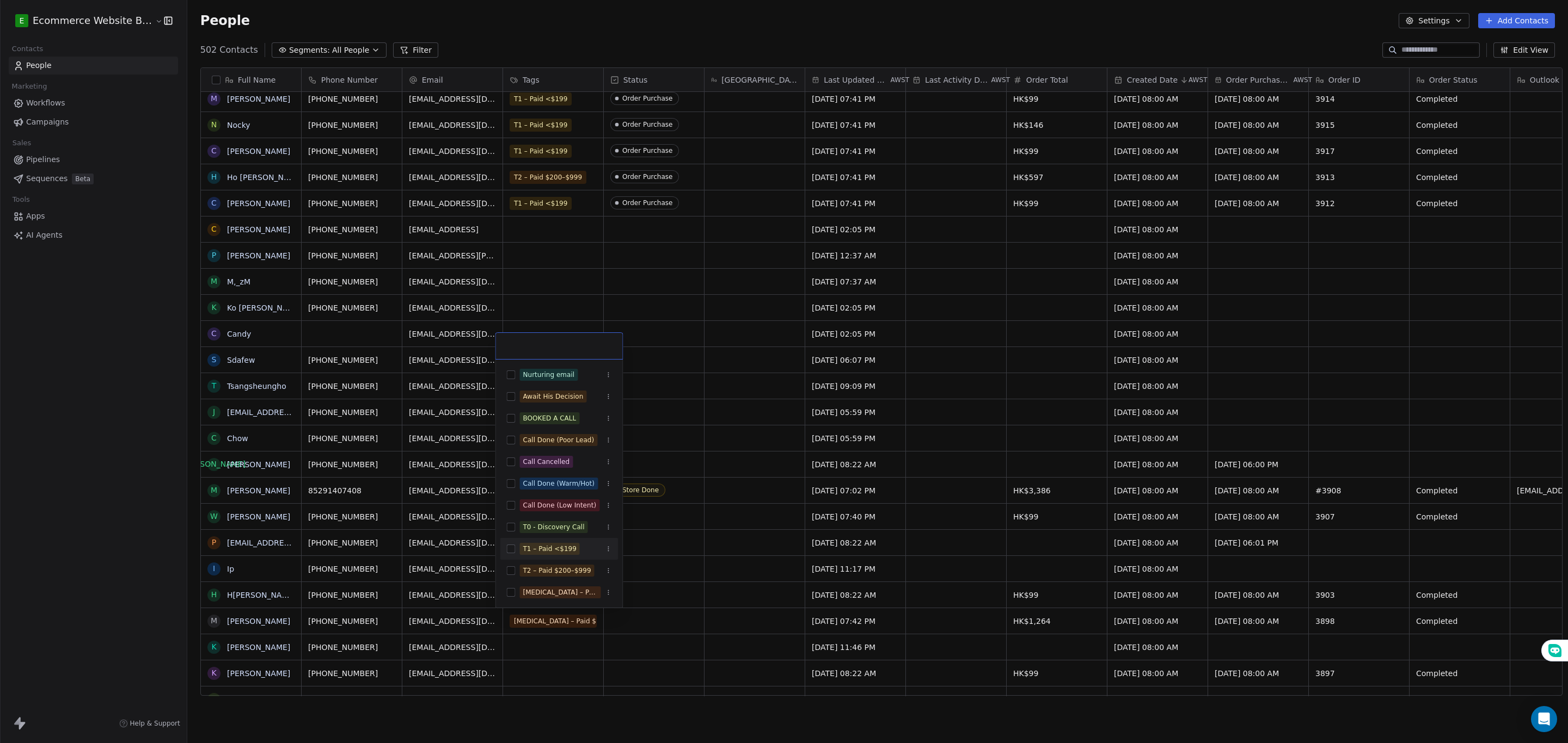
click at [533, 556] on div "T1 – Paid <$199" at bounding box center [559, 549] width 119 height 17
click at [644, 562] on html "E Ecommerce Website Builder Contacts People Marketing Workflows Campaigns Sales…" at bounding box center [784, 372] width 1568 height 743
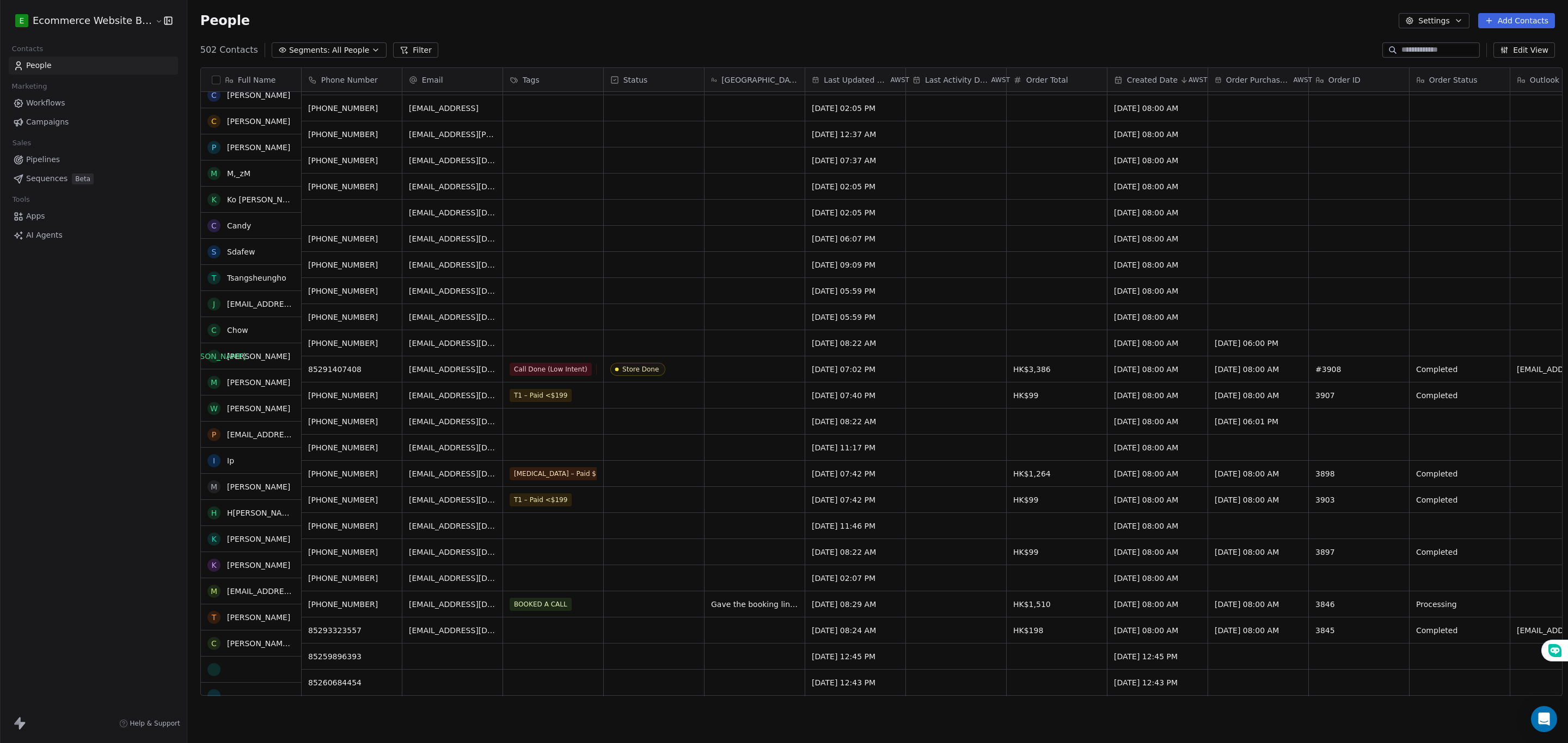
scroll to position [327, 0]
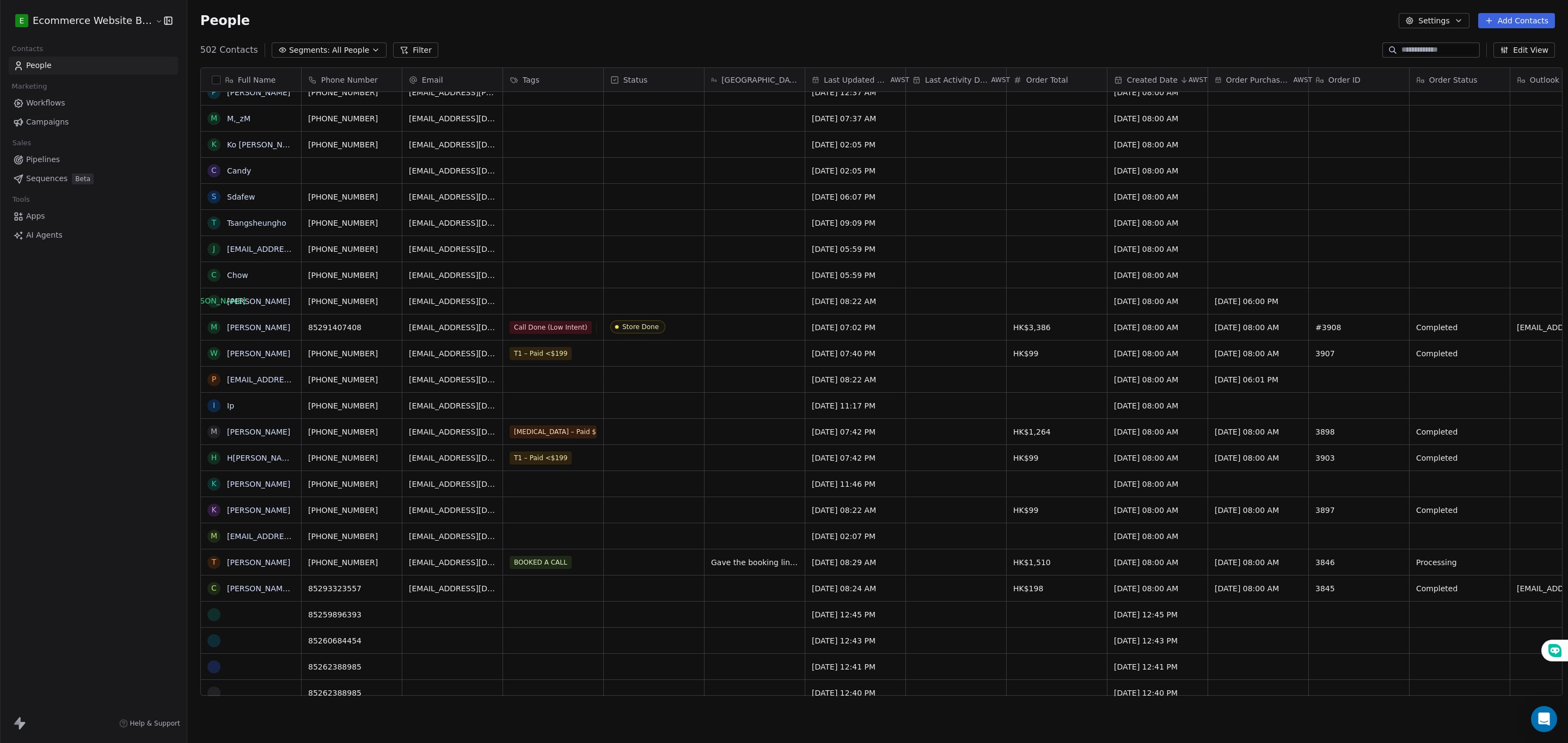
click at [521, 523] on div "[PHONE_NUMBER] [EMAIL_ADDRESS][DOMAIN_NAME] [DATE] 02:07 PM [DATE] 08:00 AM" at bounding box center [1422, 536] width 2242 height 27
click at [519, 513] on div "grid" at bounding box center [554, 510] width 100 height 26
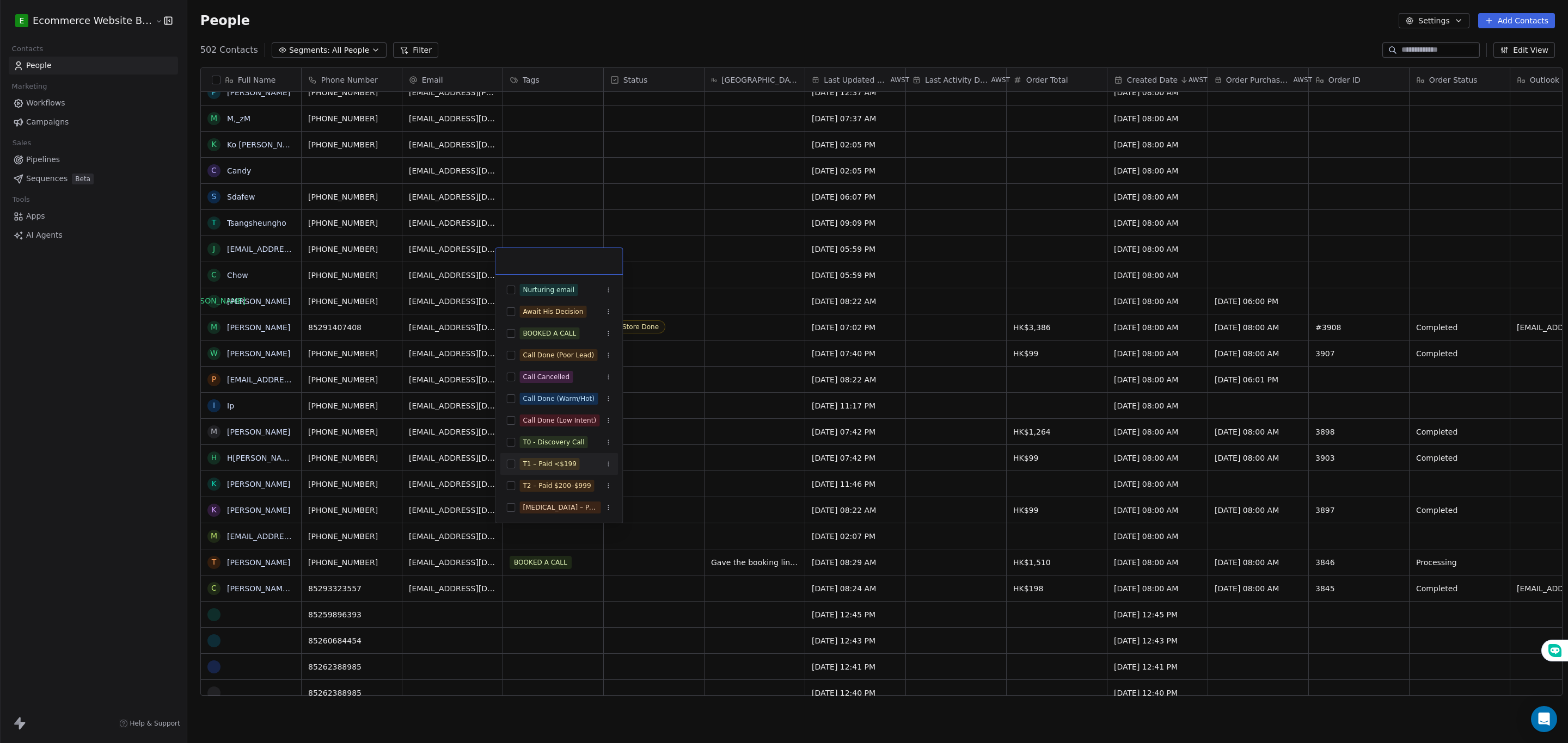
click at [530, 459] on div "T1 – Paid <$199" at bounding box center [559, 464] width 119 height 17
click at [606, 530] on html "E Ecommerce Website Builder Contacts People Marketing Workflows Campaigns Sales…" at bounding box center [784, 372] width 1568 height 743
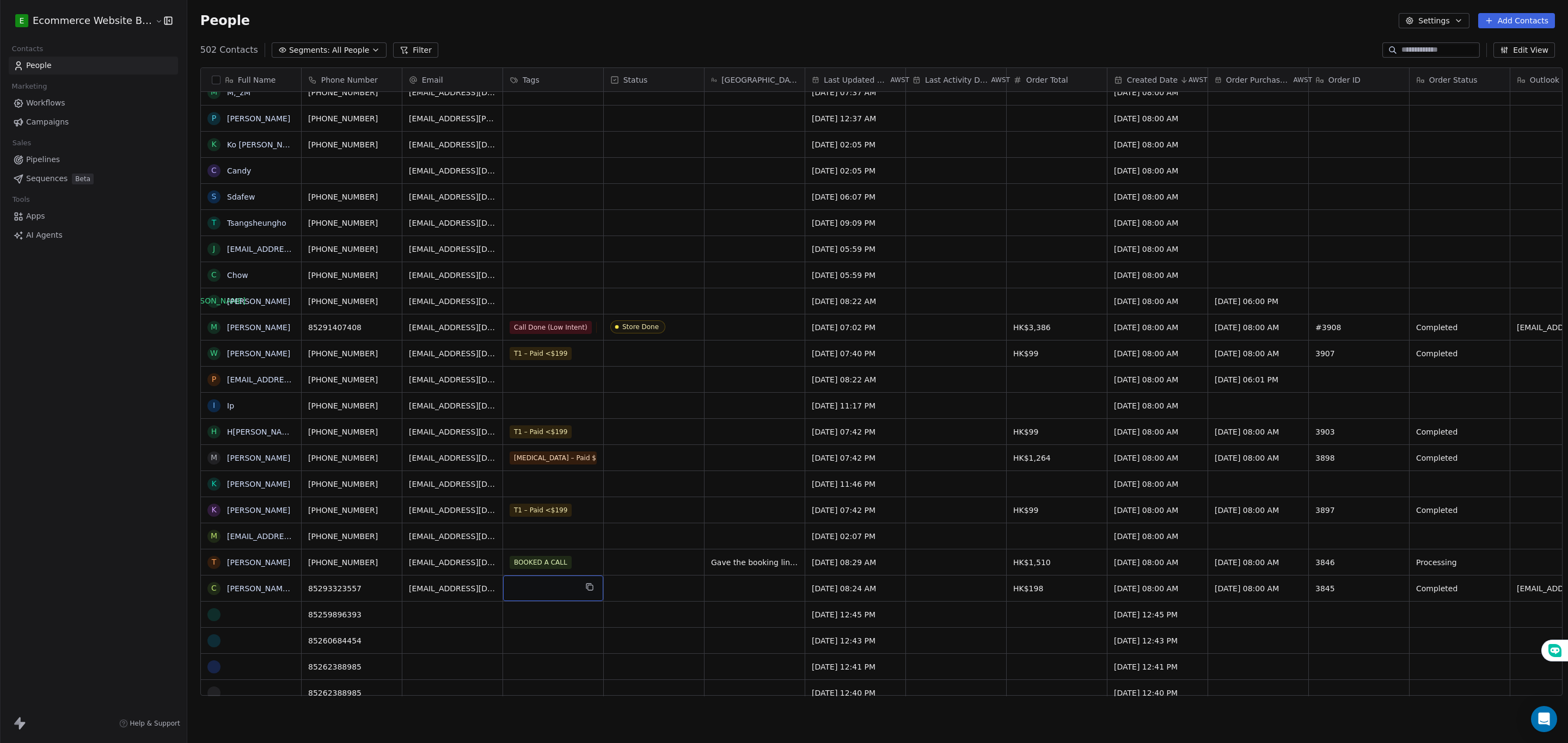
click at [546, 588] on div "grid" at bounding box center [554, 589] width 100 height 26
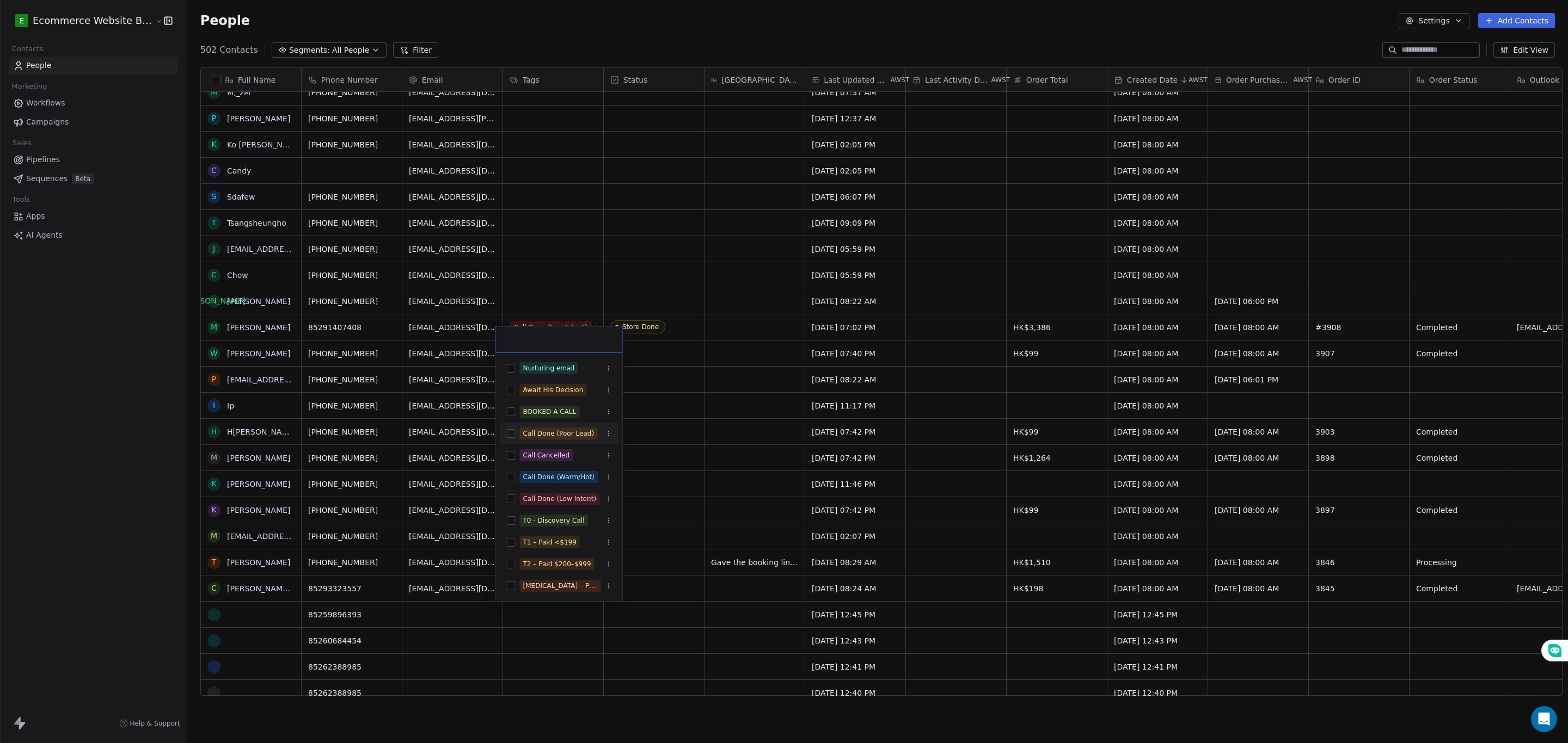
click at [508, 437] on button "Suggestions" at bounding box center [511, 433] width 9 height 9
click at [622, 651] on html "E Ecommerce Website Builder Contacts People Marketing Workflows Campaigns Sales…" at bounding box center [784, 372] width 1568 height 743
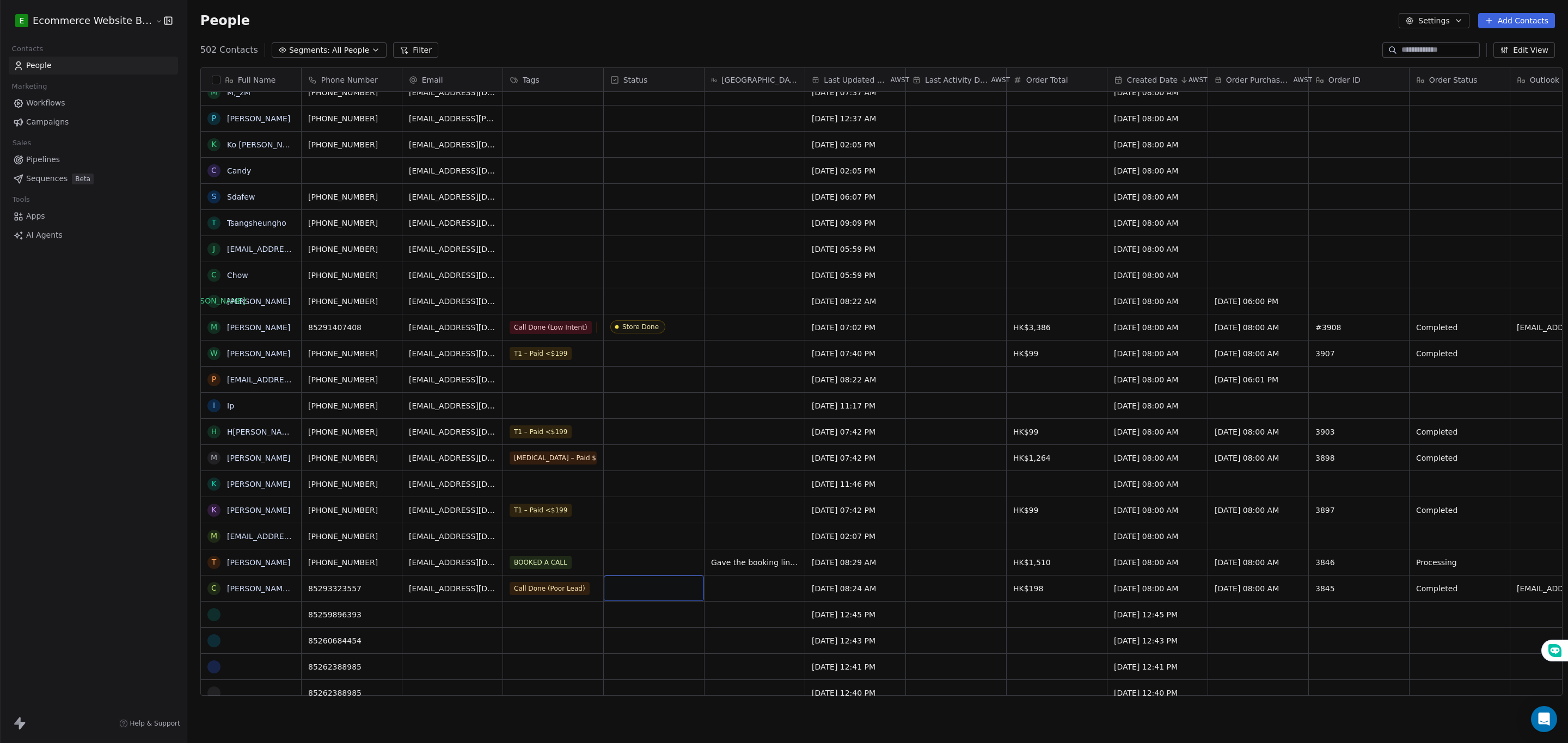
click at [621, 591] on div "grid" at bounding box center [654, 589] width 100 height 26
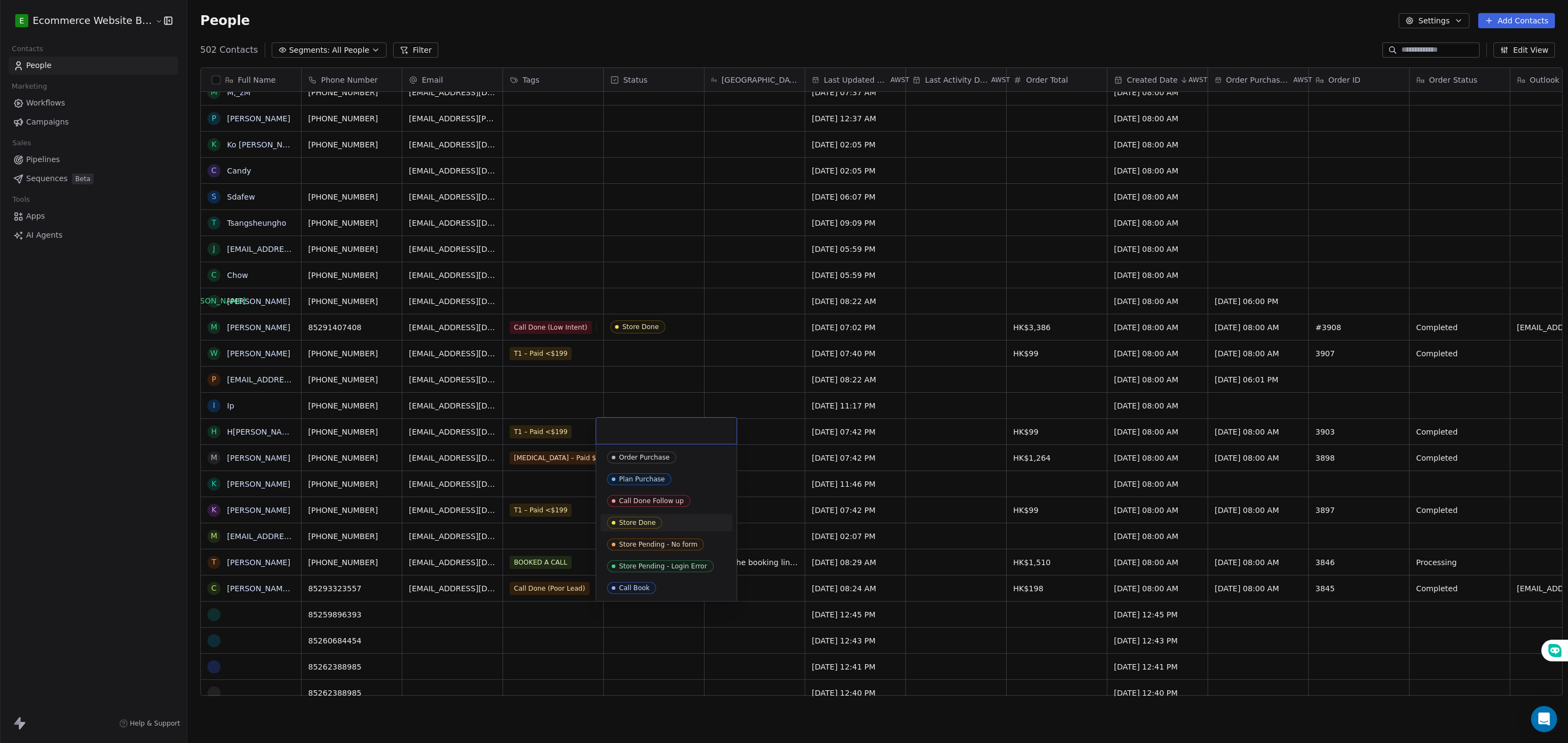
click at [637, 527] on span "Store Done" at bounding box center [634, 522] width 55 height 12
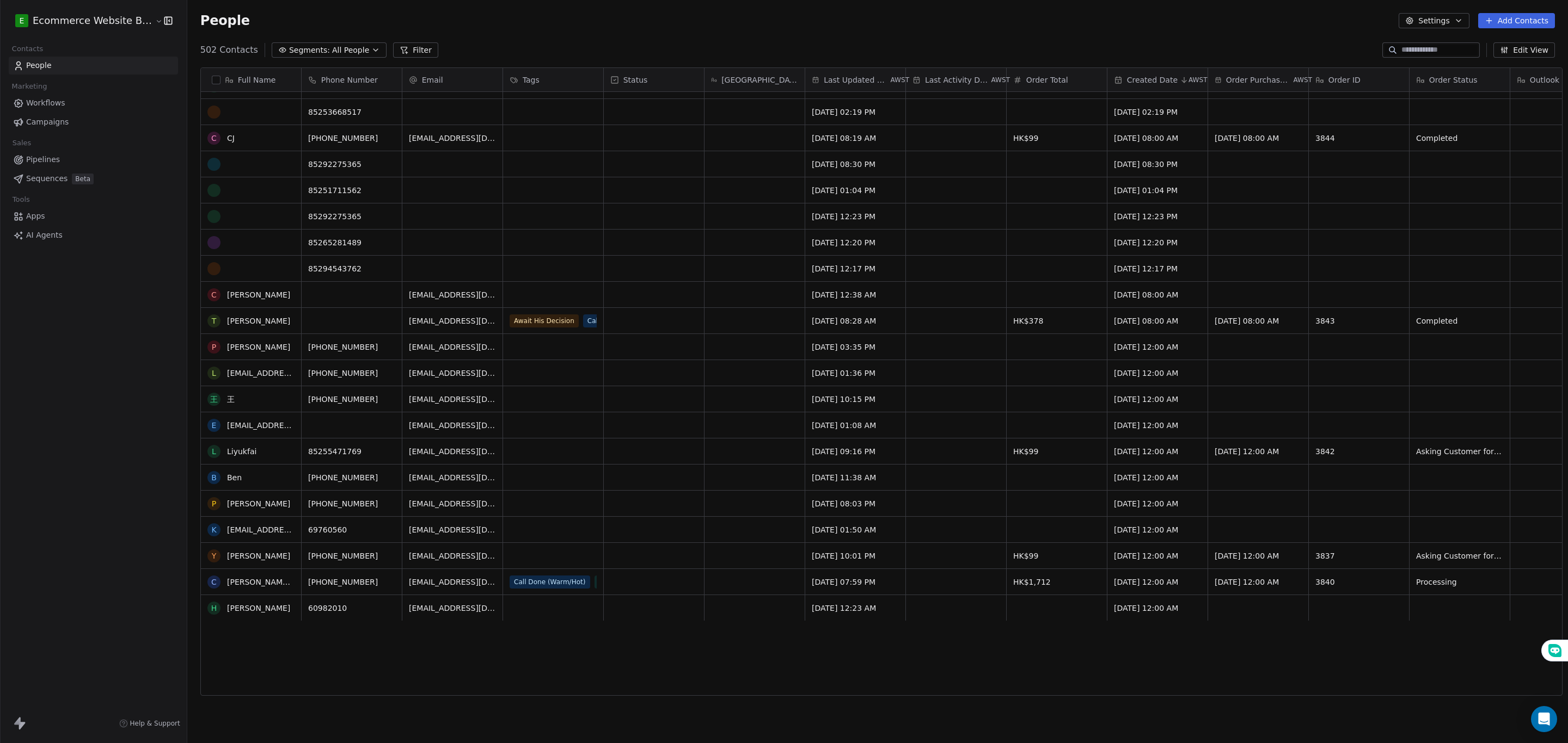
scroll to position [0, 0]
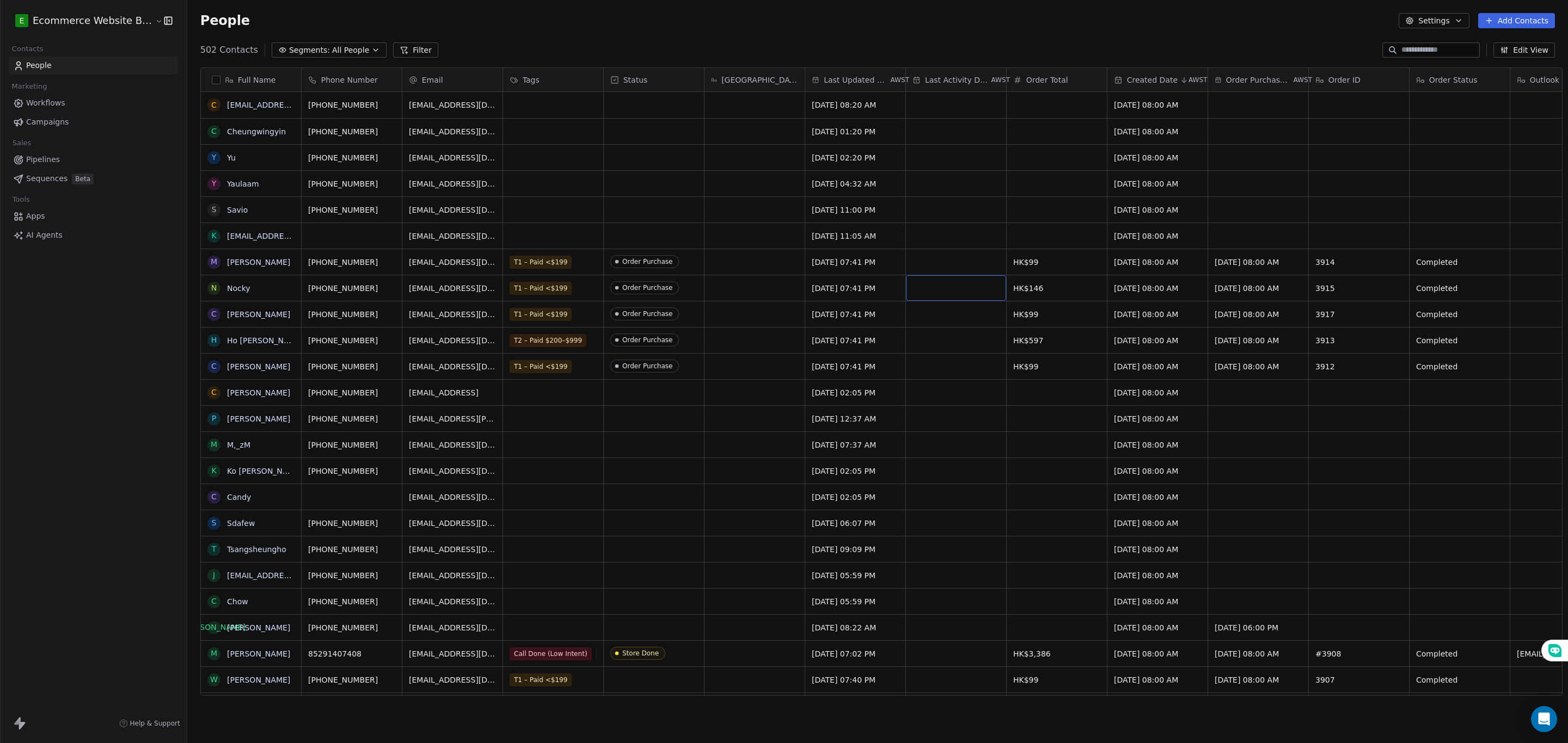
drag, startPoint x: 618, startPoint y: 289, endPoint x: 201, endPoint y: 191, distance: 428.4
click at [48, 166] on link "Pipelines" at bounding box center [93, 159] width 170 height 18
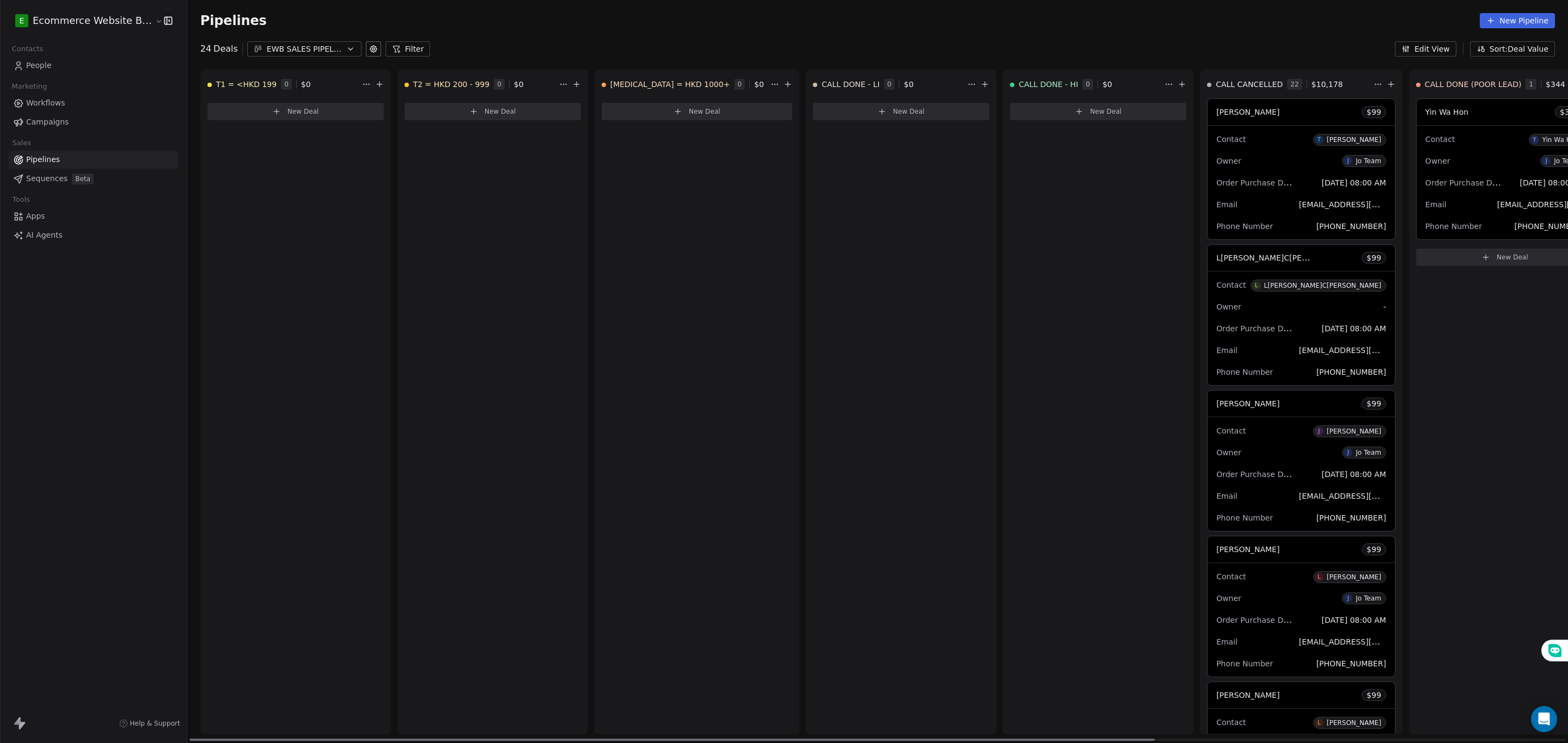
drag, startPoint x: 428, startPoint y: 291, endPoint x: 1053, endPoint y: 356, distance: 628.4
click at [244, 291] on div "T1 = <HKD 199 0 $ 0 New Deal T2 = HKD 200 - 999 0 $ 0 New Deal [MEDICAL_DATA] =…" at bounding box center [1197, 406] width 2019 height 674
drag, startPoint x: 1053, startPoint y: 356, endPoint x: 660, endPoint y: 373, distance: 393.4
click at [660, 373] on div "T1 = <HKD 199 0 $ 0 New Deal T2 = HKD 200 - 999 0 $ 0 New Deal [MEDICAL_DATA] =…" at bounding box center [1197, 406] width 2019 height 674
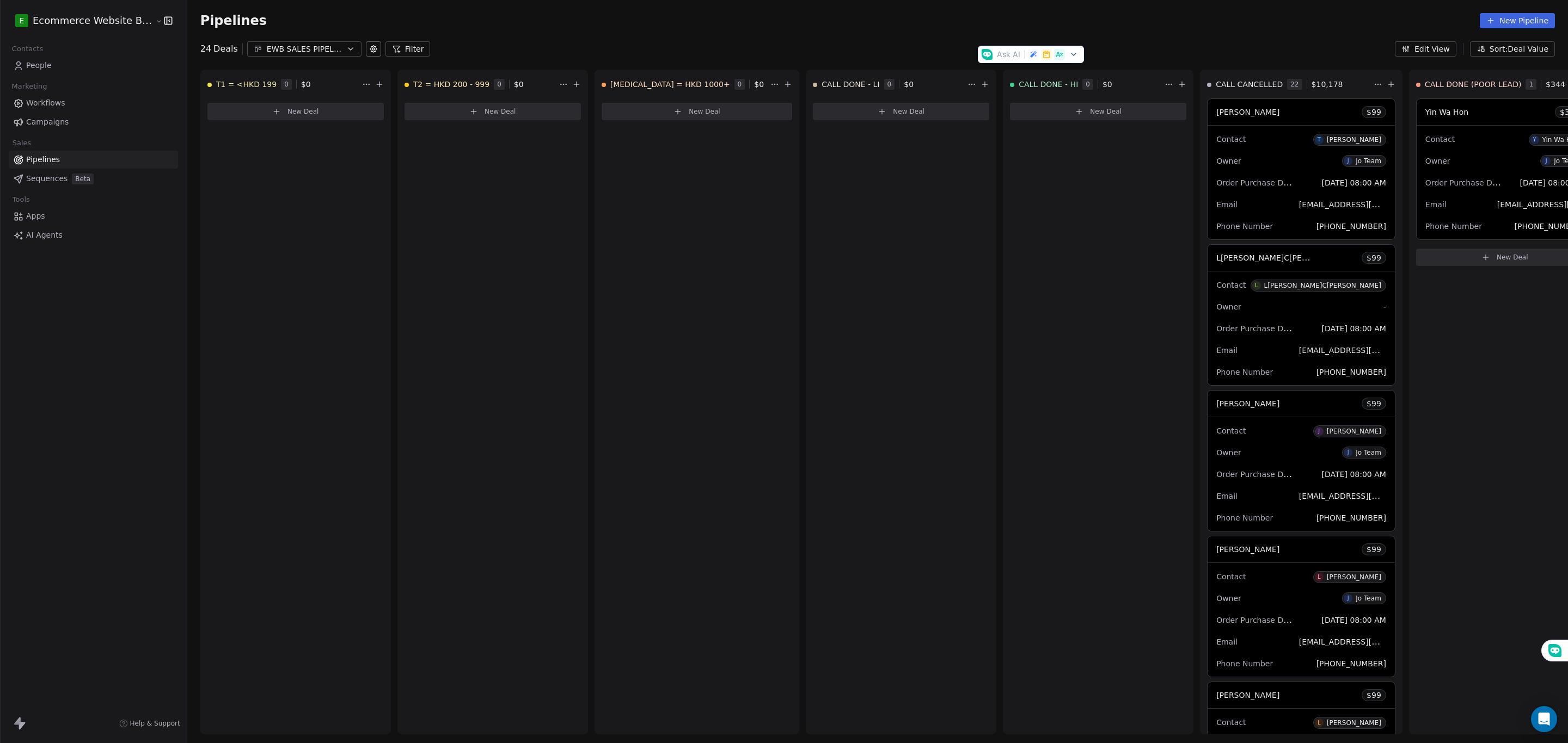
click at [47, 56] on div "Contacts" at bounding box center [93, 49] width 170 height 15
click at [48, 65] on span "People" at bounding box center [39, 65] width 26 height 11
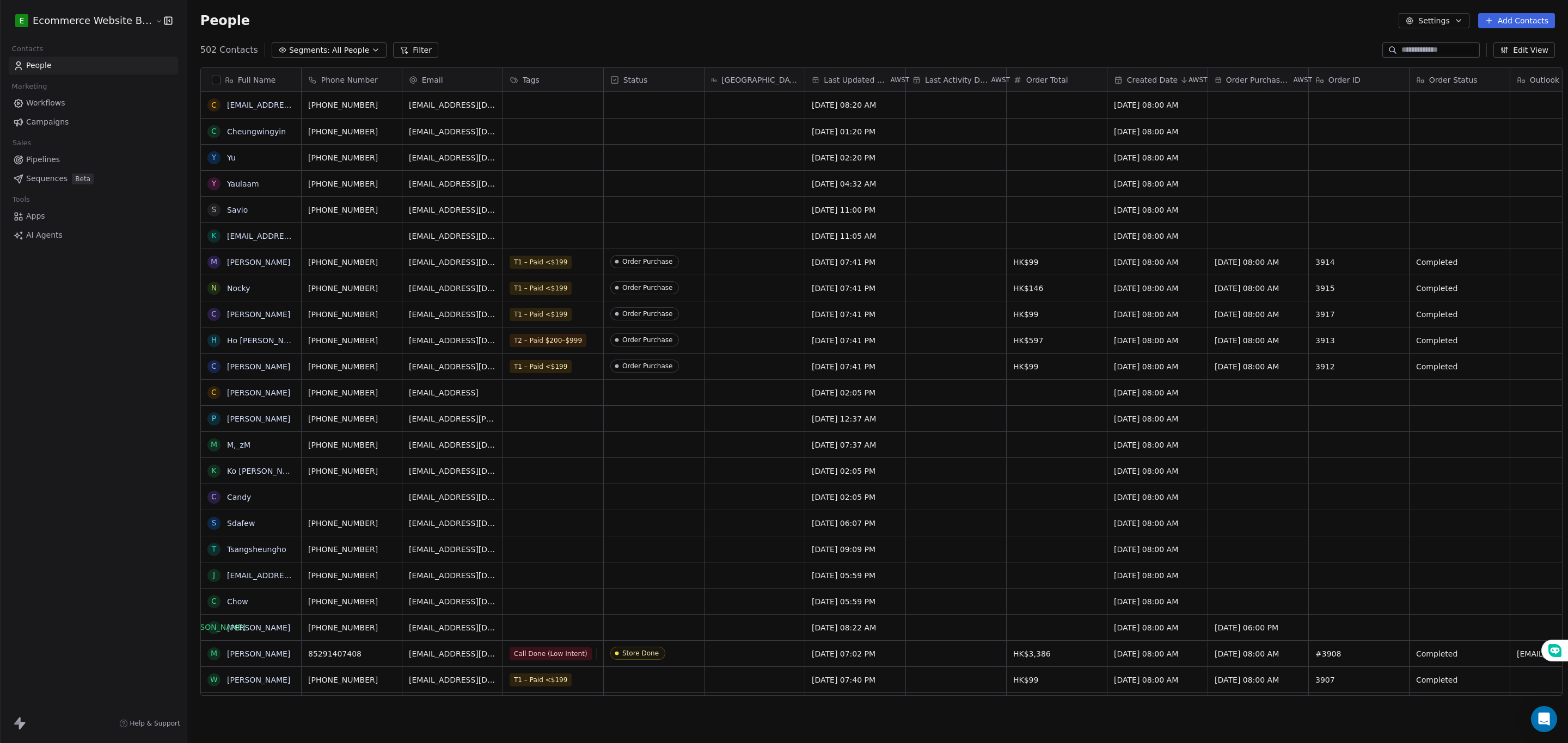
click at [41, 160] on span "Pipelines" at bounding box center [44, 159] width 34 height 11
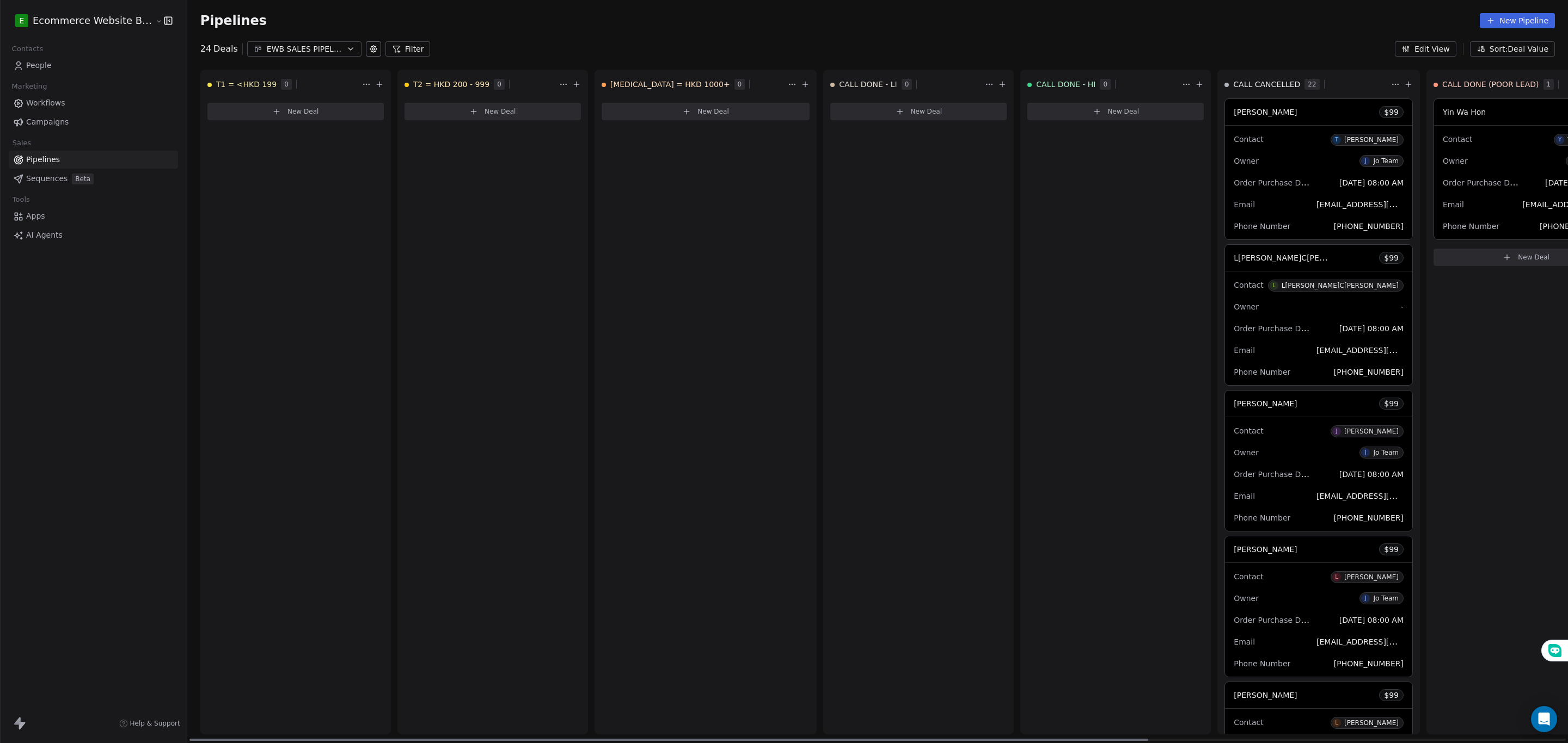
scroll to position [0, 601]
